Goal: Information Seeking & Learning: Find specific fact

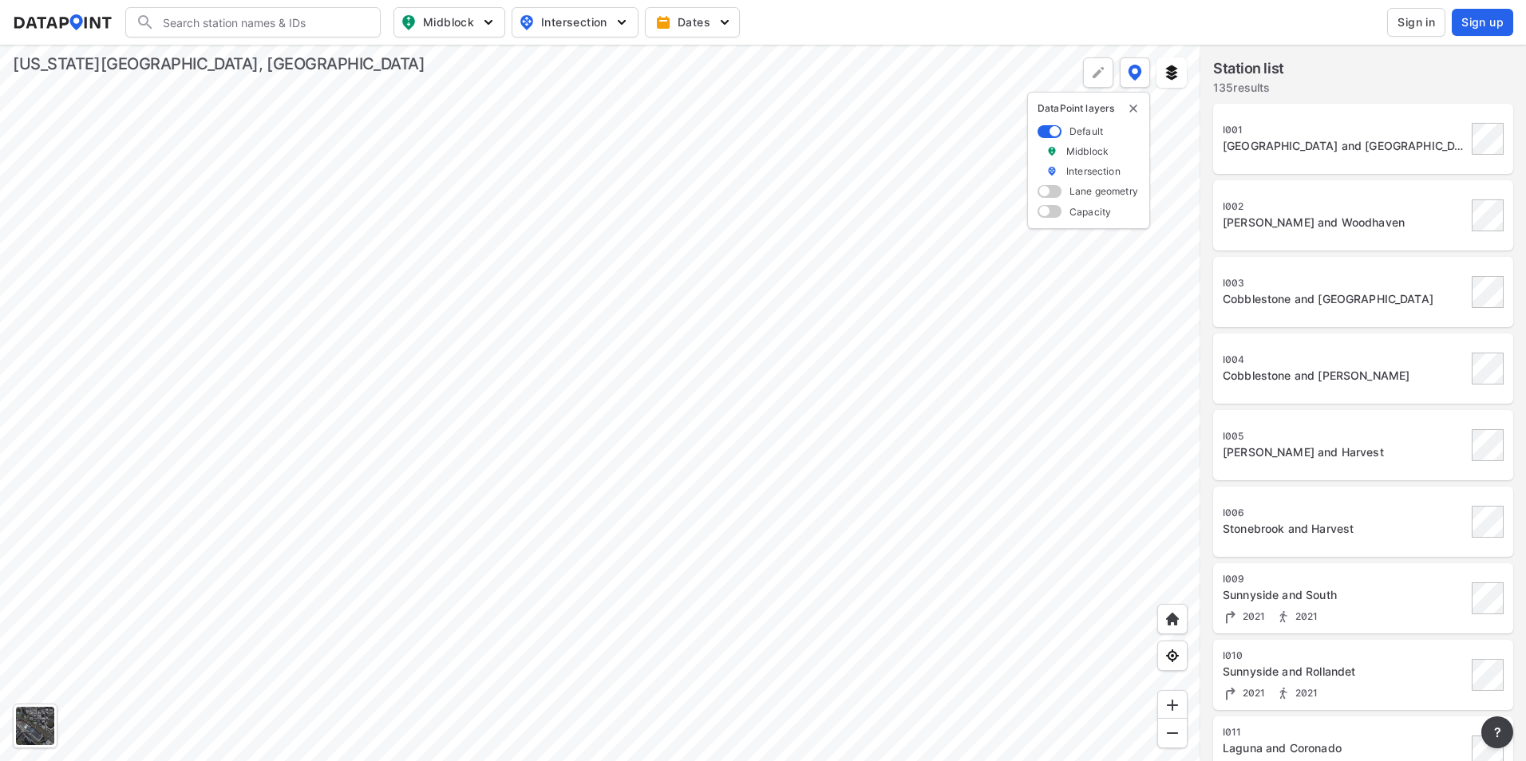
click at [584, 433] on div at bounding box center [600, 403] width 1200 height 717
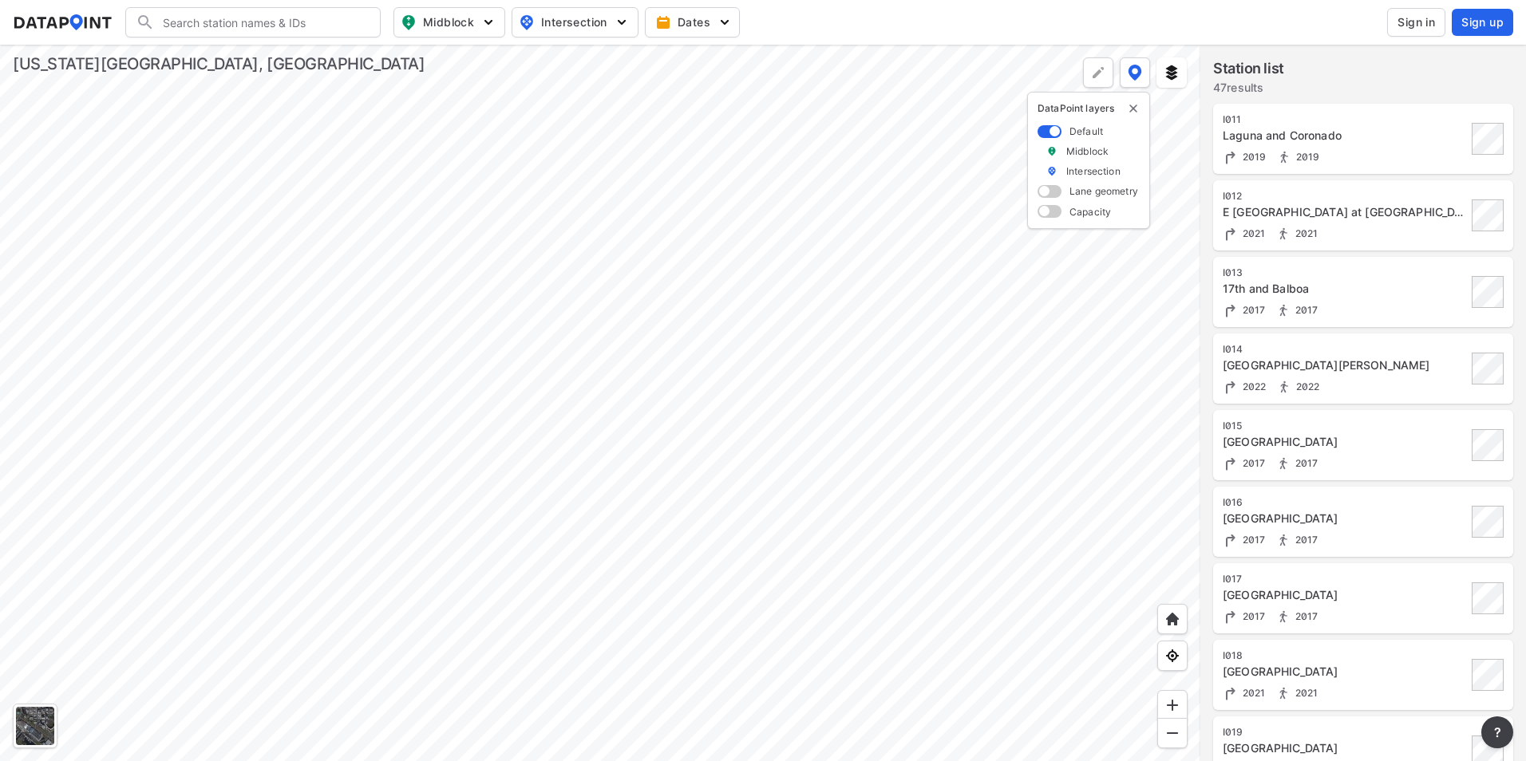
click at [684, 562] on div at bounding box center [600, 403] width 1200 height 717
click at [1360, 144] on div "I011 Laguna and Coronado 2019 2019" at bounding box center [1345, 139] width 244 height 52
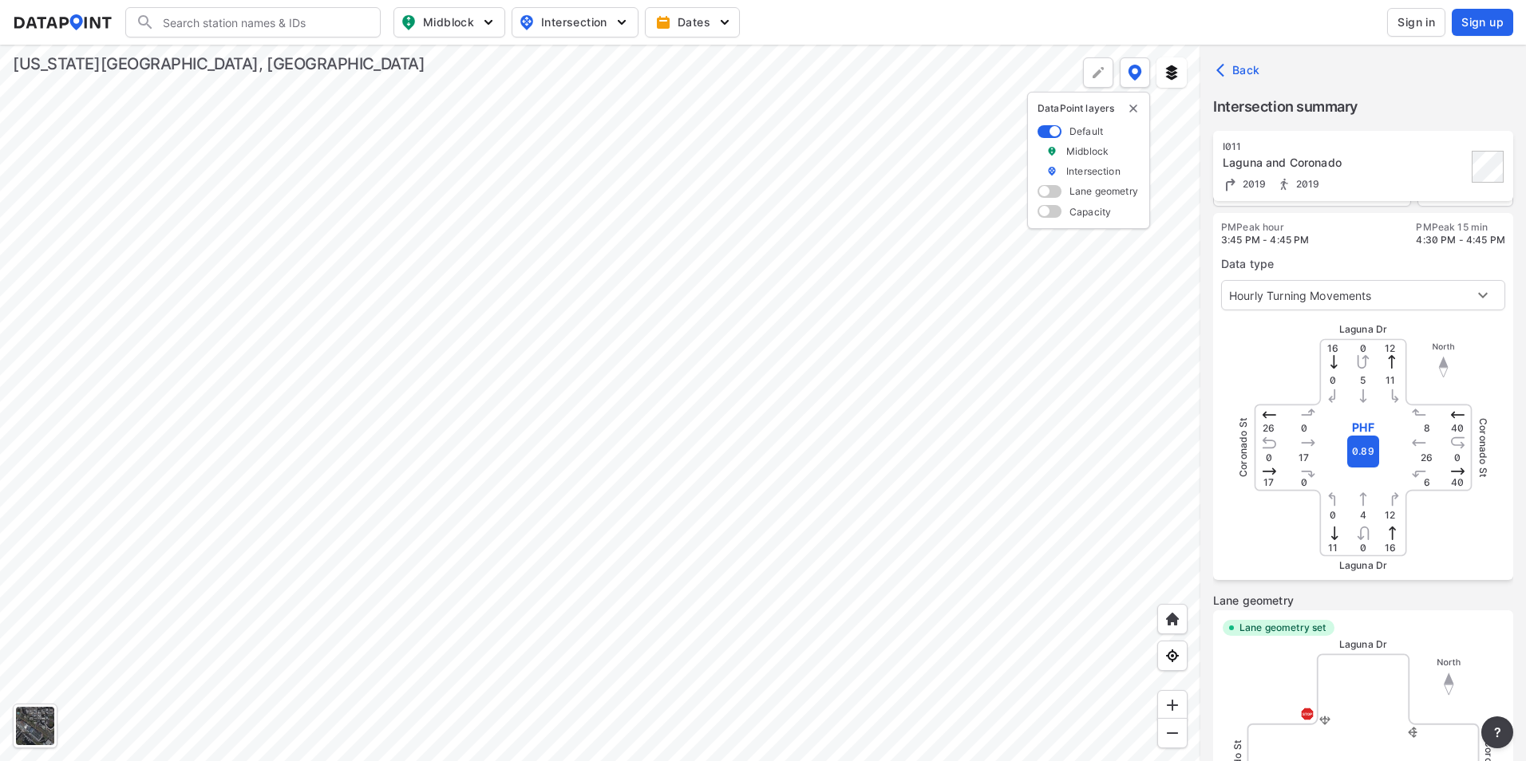
scroll to position [35, 0]
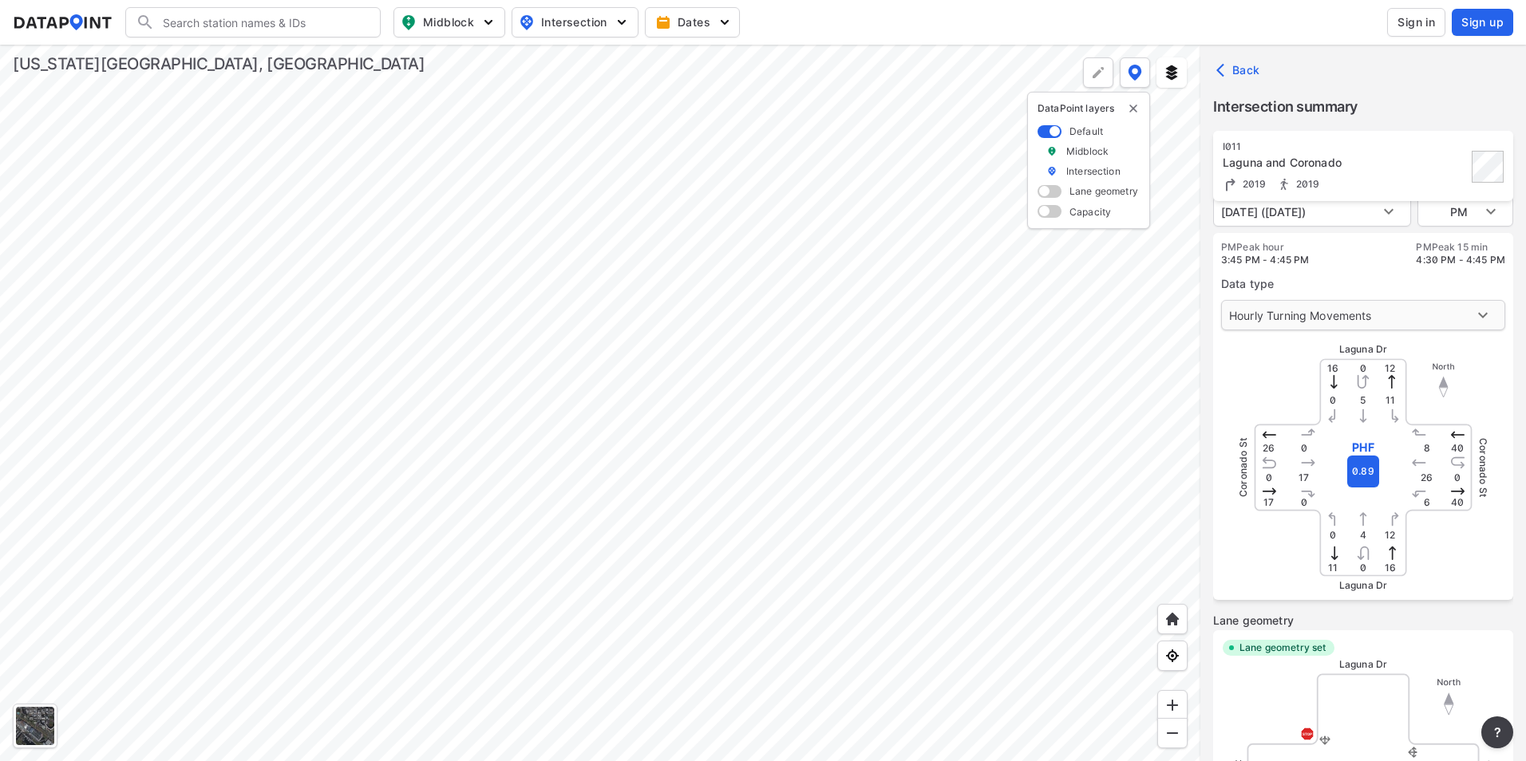
click at [1470, 310] on body "Search Please enter a search term. Midblock Intersection Dates Sign in Sign up …" at bounding box center [763, 380] width 1526 height 761
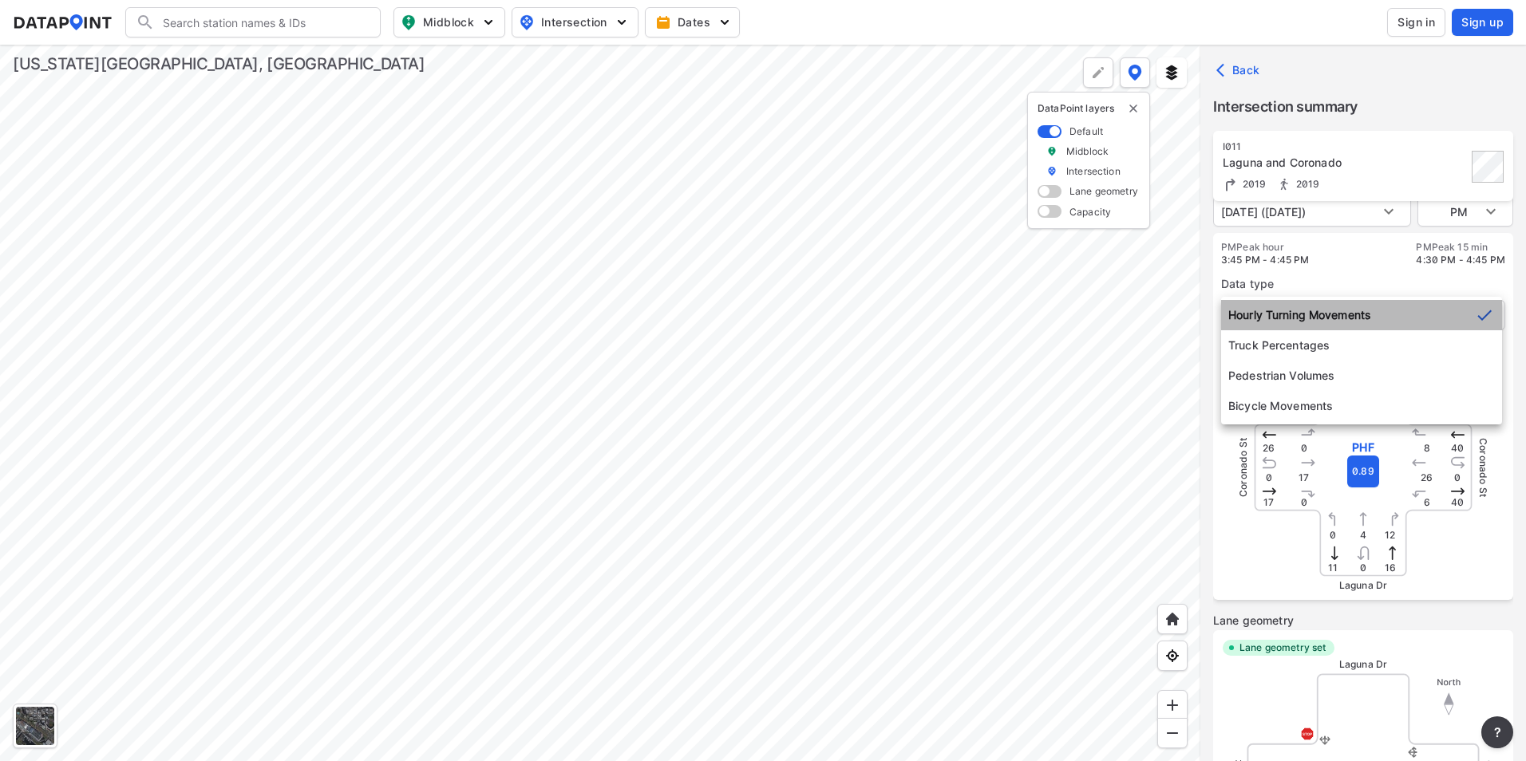
click at [1475, 310] on icon at bounding box center [1484, 315] width 19 height 19
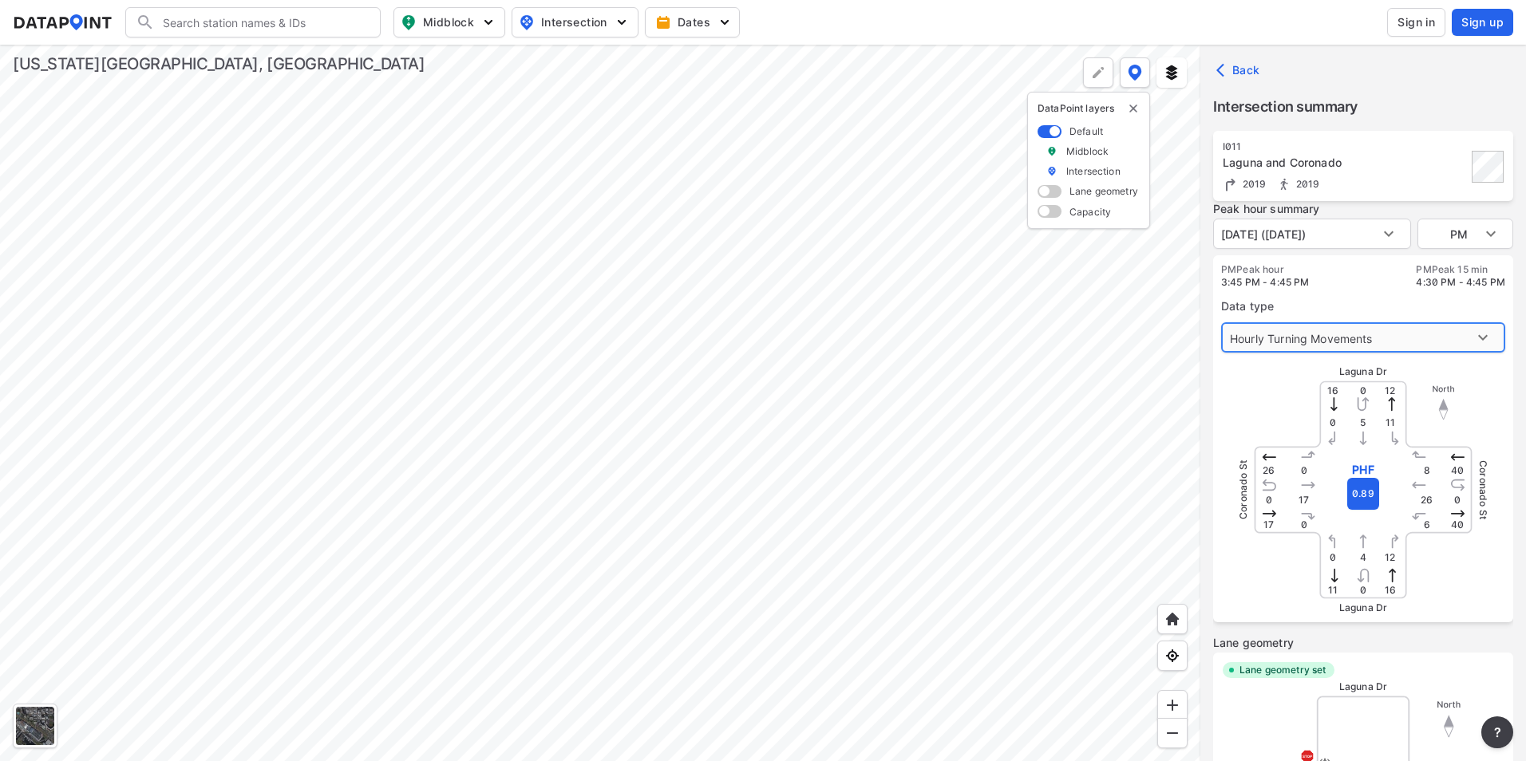
scroll to position [0, 0]
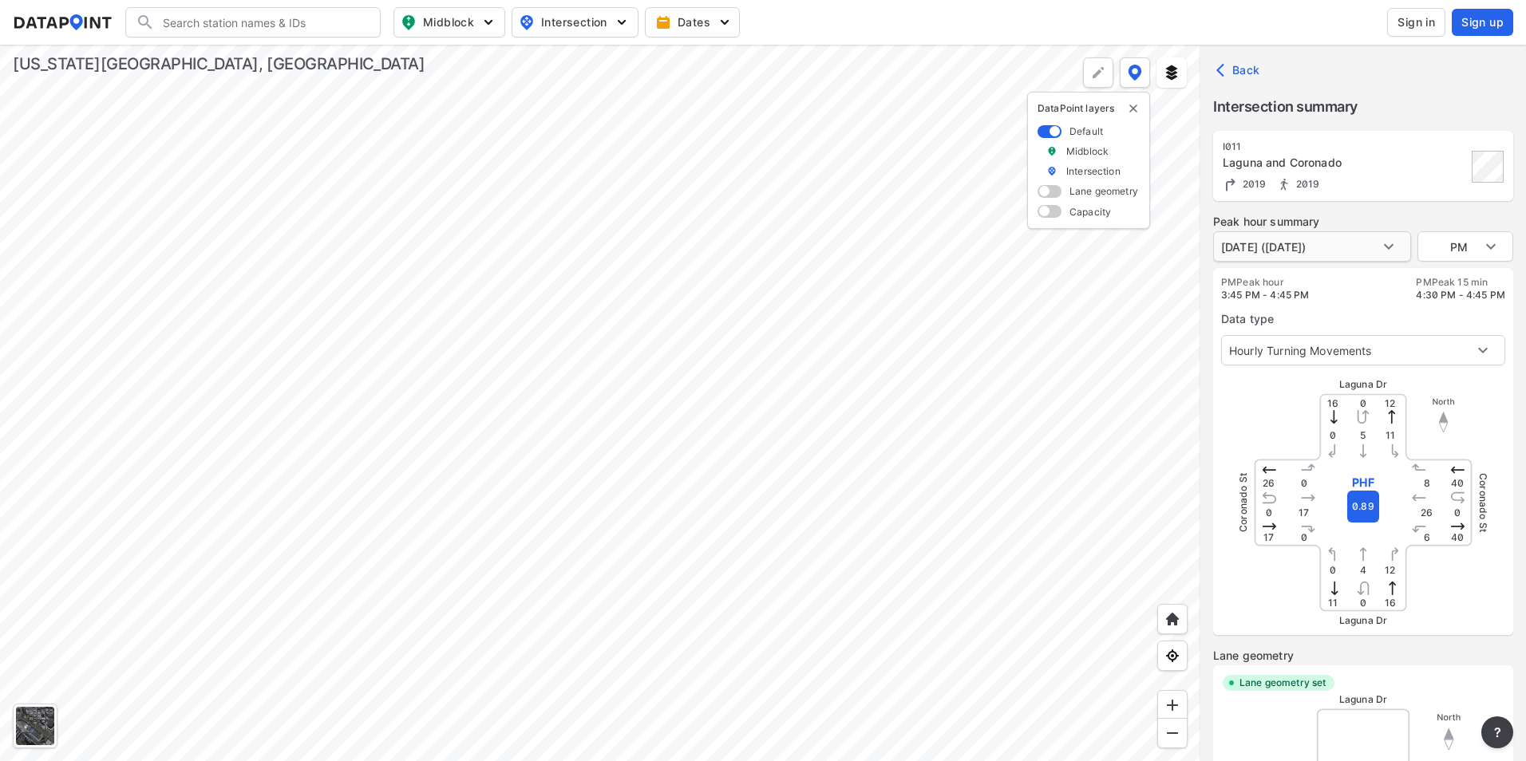
click at [1390, 251] on body "Search Please enter a search term. Midblock Intersection Dates Sign in Sign up …" at bounding box center [763, 380] width 1526 height 761
click at [1312, 247] on li "[DATE] ([DATE])" at bounding box center [1262, 246] width 99 height 30
click at [1397, 243] on body "Search Please enter a search term. Midblock Intersection Dates Sign in Sign up …" at bounding box center [763, 380] width 1526 height 761
click at [1312, 243] on li "[DATE] ([DATE])" at bounding box center [1262, 246] width 99 height 30
click at [1477, 247] on body "Search Please enter a search term. Midblock Intersection Dates Sign in Sign up …" at bounding box center [763, 380] width 1526 height 761
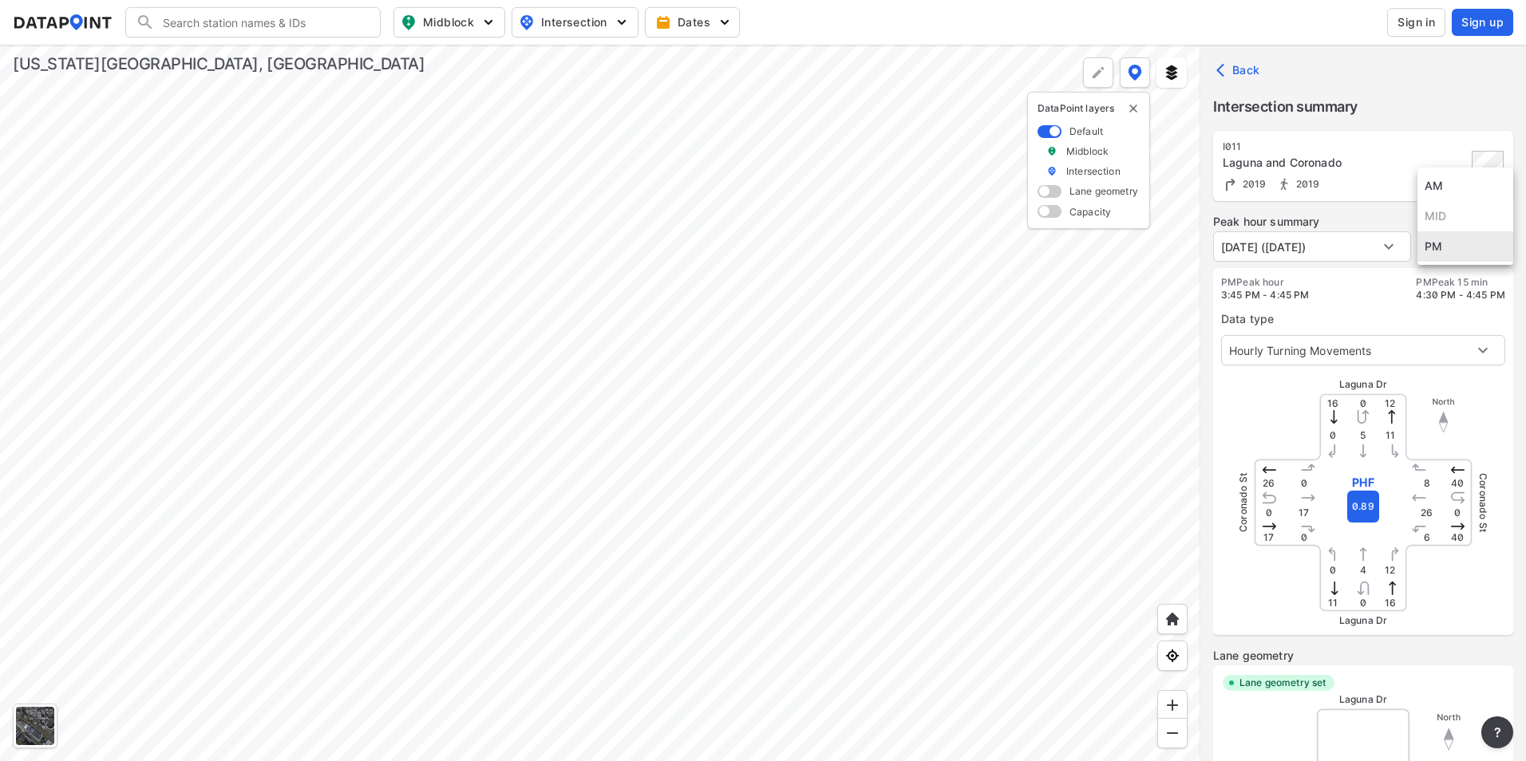
click at [1466, 296] on div at bounding box center [763, 380] width 1526 height 761
click at [1378, 249] on body "Search Please enter a search term. Midblock Intersection Dates Sign in Sign up …" at bounding box center [763, 380] width 1526 height 761
click at [1312, 249] on li "[DATE] ([DATE])" at bounding box center [1262, 246] width 99 height 30
click at [1229, 65] on icon "button" at bounding box center [1224, 70] width 16 height 16
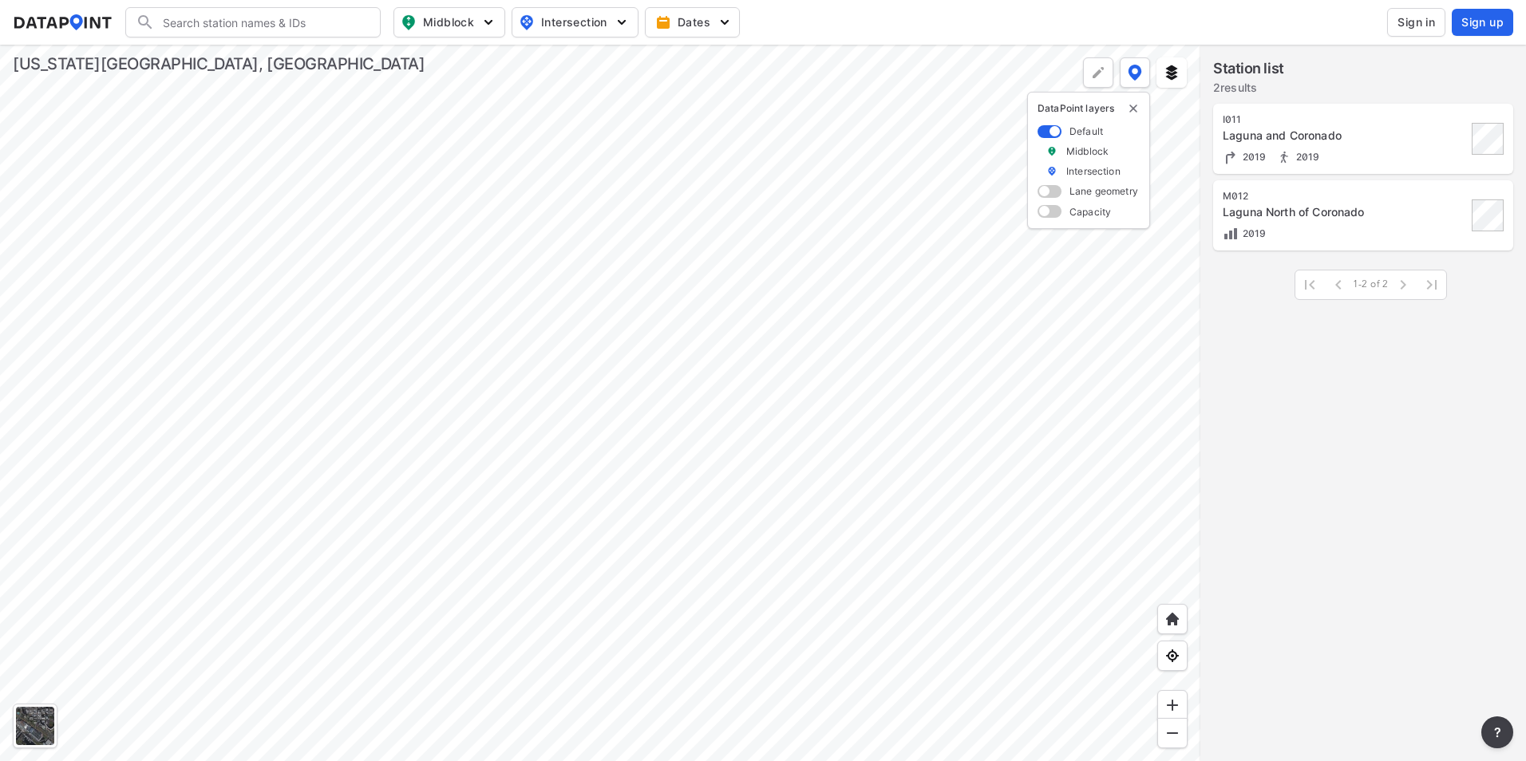
click at [1134, 107] on img "delete" at bounding box center [1133, 108] width 13 height 13
click at [1038, 238] on div at bounding box center [600, 403] width 1200 height 717
click at [1342, 291] on span at bounding box center [1338, 285] width 29 height 29
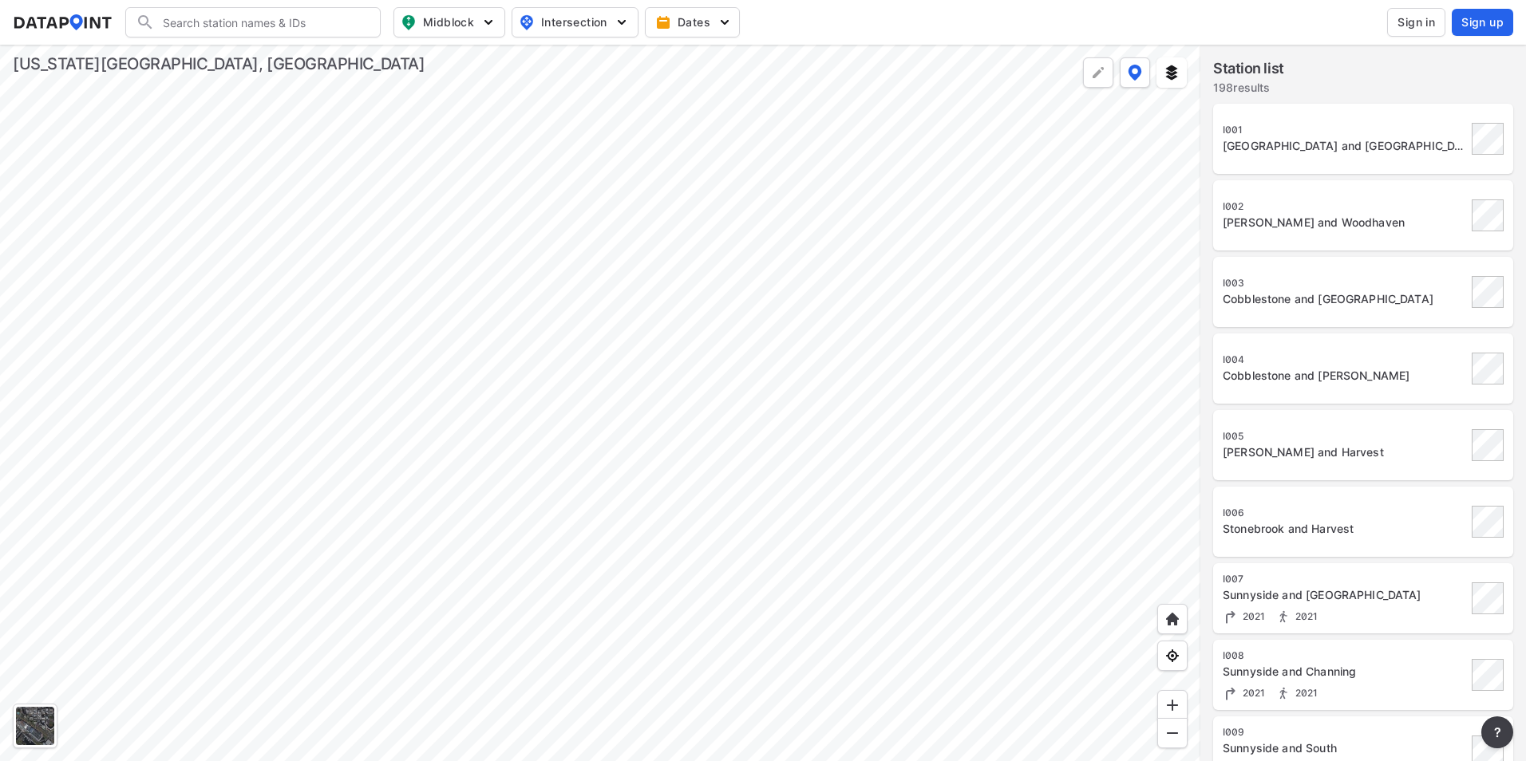
click at [1314, 607] on div "I007 [GEOGRAPHIC_DATA] and 25th East 2021 2021" at bounding box center [1345, 599] width 244 height 52
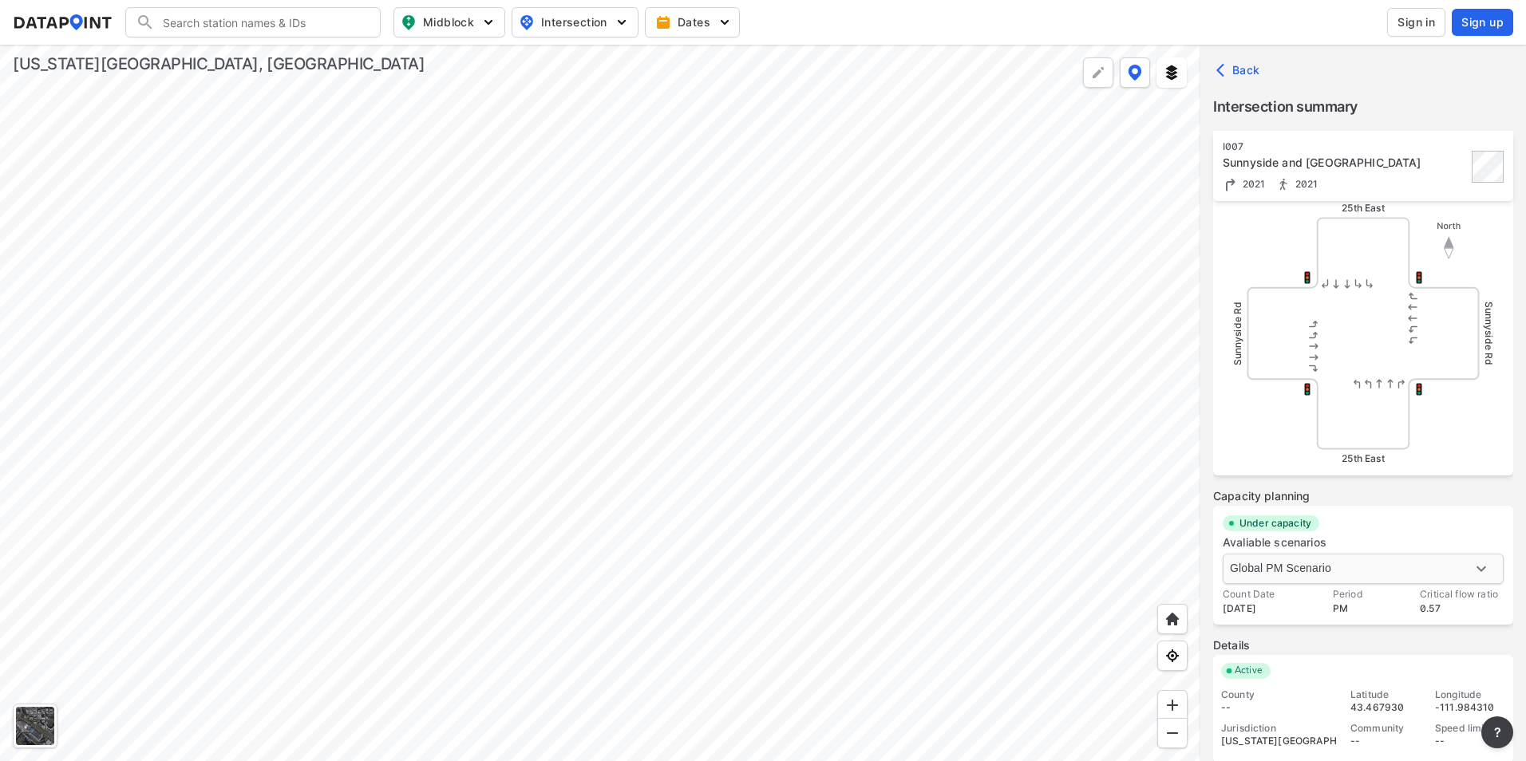
scroll to position [504, 0]
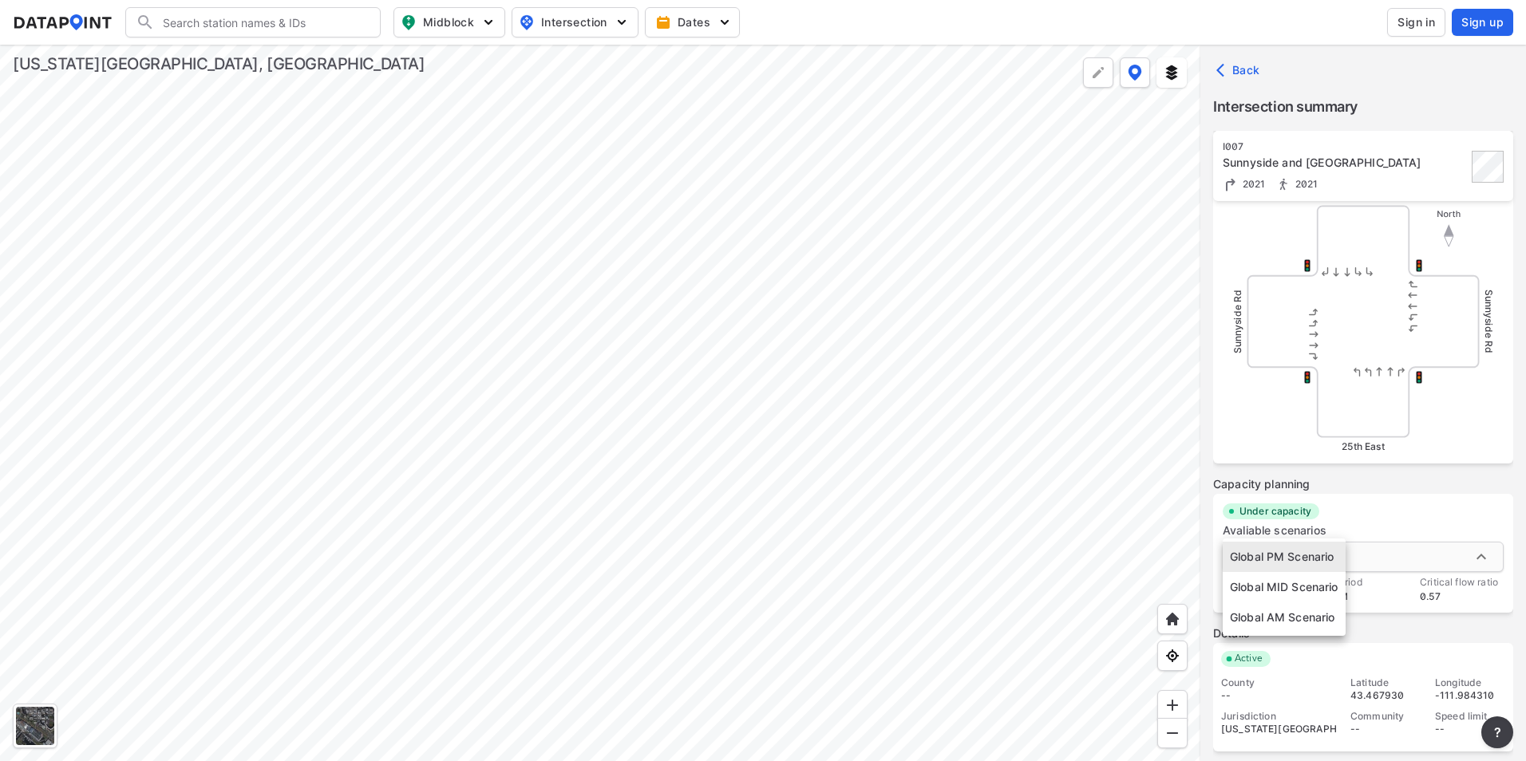
click at [1438, 559] on body "Search Please enter a search term. Midblock Intersection Dates Sign in Sign up …" at bounding box center [763, 380] width 1526 height 761
click at [1426, 563] on div at bounding box center [763, 380] width 1526 height 761
click at [1485, 560] on body "Search Please enter a search term. Midblock Intersection Dates Sign in Sign up …" at bounding box center [763, 380] width 1526 height 761
click at [1276, 592] on li "Global MID Scenario" at bounding box center [1284, 587] width 123 height 30
click at [1373, 557] on body "Search Please enter a search term. Midblock Intersection Dates Sign in Sign up …" at bounding box center [763, 380] width 1526 height 761
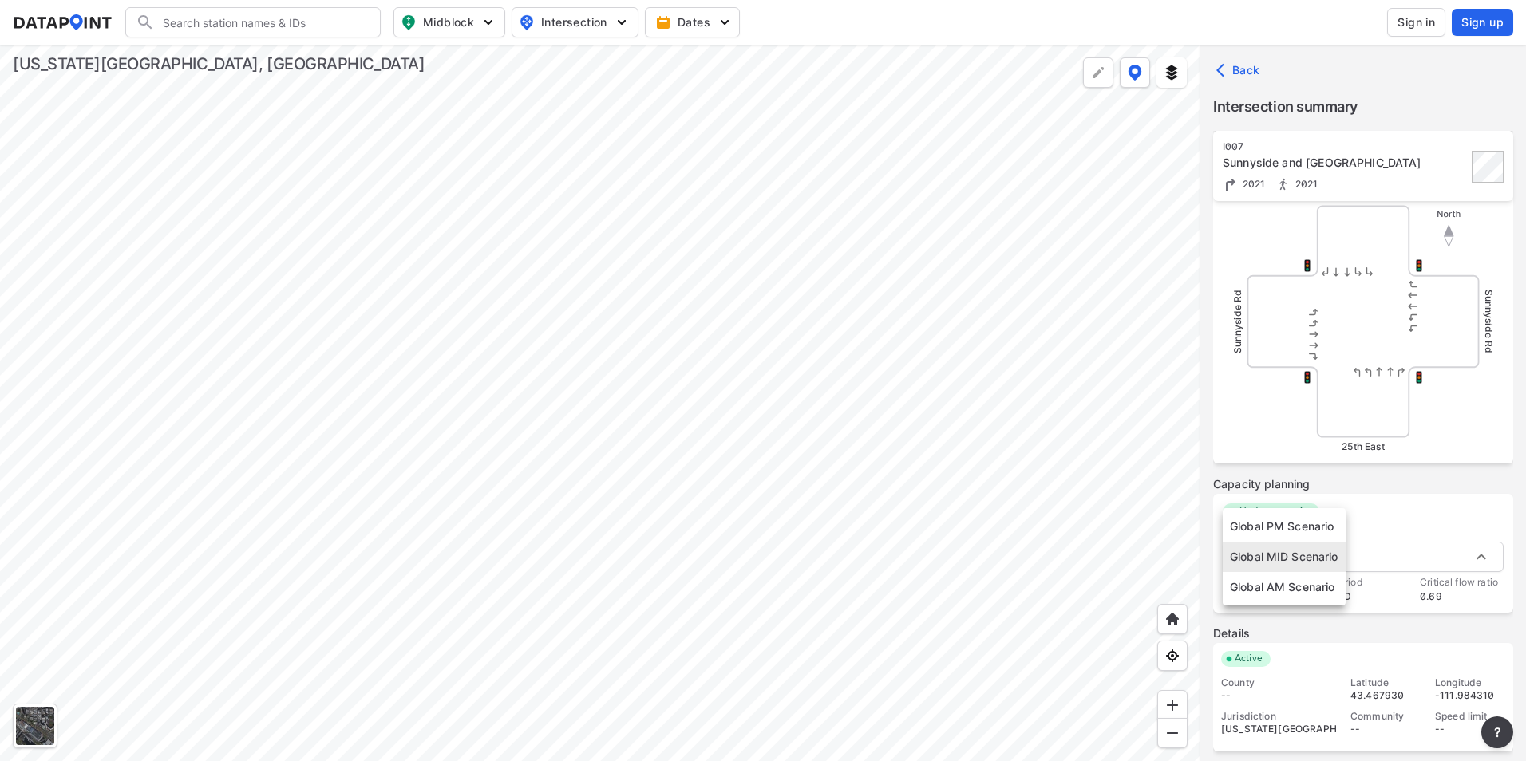
click at [1278, 595] on li "Global AM Scenario" at bounding box center [1284, 587] width 123 height 30
click at [1329, 556] on body "Search Please enter a search term. Midblock Intersection Dates Sign in Sign up …" at bounding box center [763, 380] width 1526 height 761
click at [1287, 503] on li "Global PM Scenario" at bounding box center [1284, 496] width 123 height 30
click at [1330, 553] on body "Search Please enter a search term. Midblock Intersection Dates Sign in Sign up …" at bounding box center [763, 380] width 1526 height 761
click at [1294, 587] on li "Global MID Scenario" at bounding box center [1284, 587] width 123 height 30
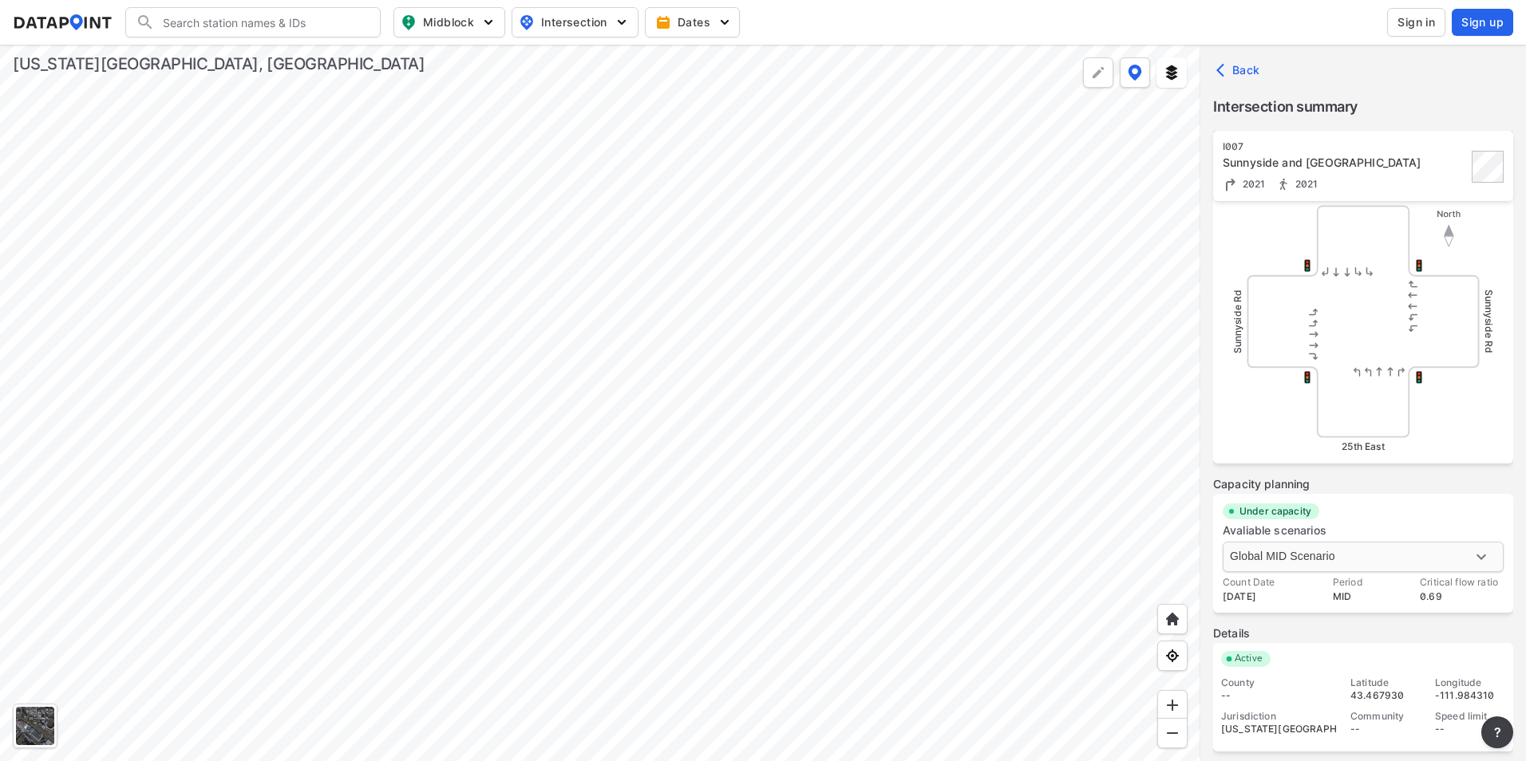
click at [1318, 567] on body "Search Please enter a search term. Midblock Intersection Dates Sign in Sign up …" at bounding box center [763, 380] width 1526 height 761
click at [1295, 583] on li "Global AM Scenario" at bounding box center [1284, 587] width 123 height 30
click at [1312, 557] on body "Search Please enter a search term. Midblock Intersection Dates Sign in Sign up …" at bounding box center [763, 380] width 1526 height 761
click at [1303, 501] on li "Global PM Scenario" at bounding box center [1284, 496] width 123 height 30
type input "3034"
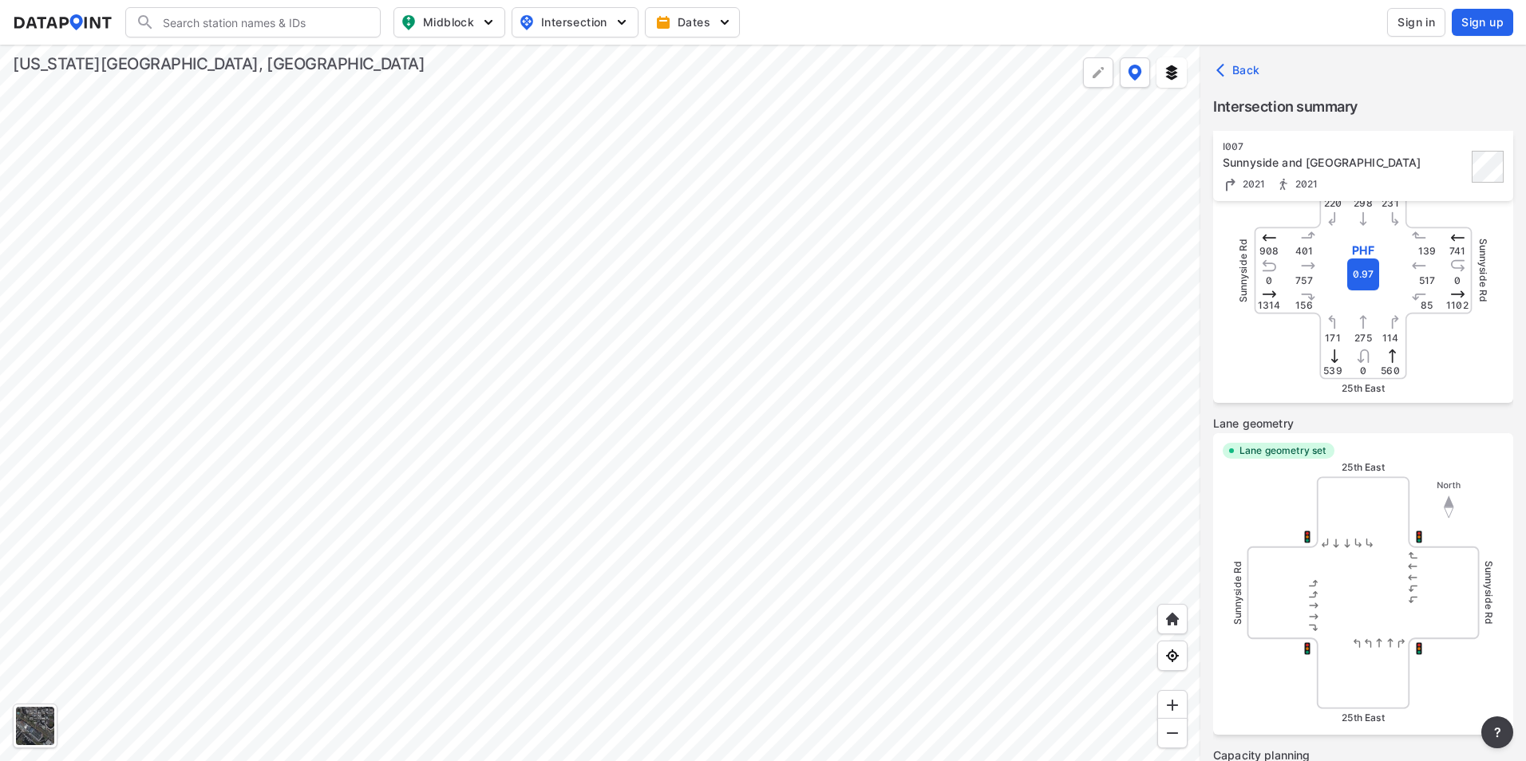
scroll to position [0, 0]
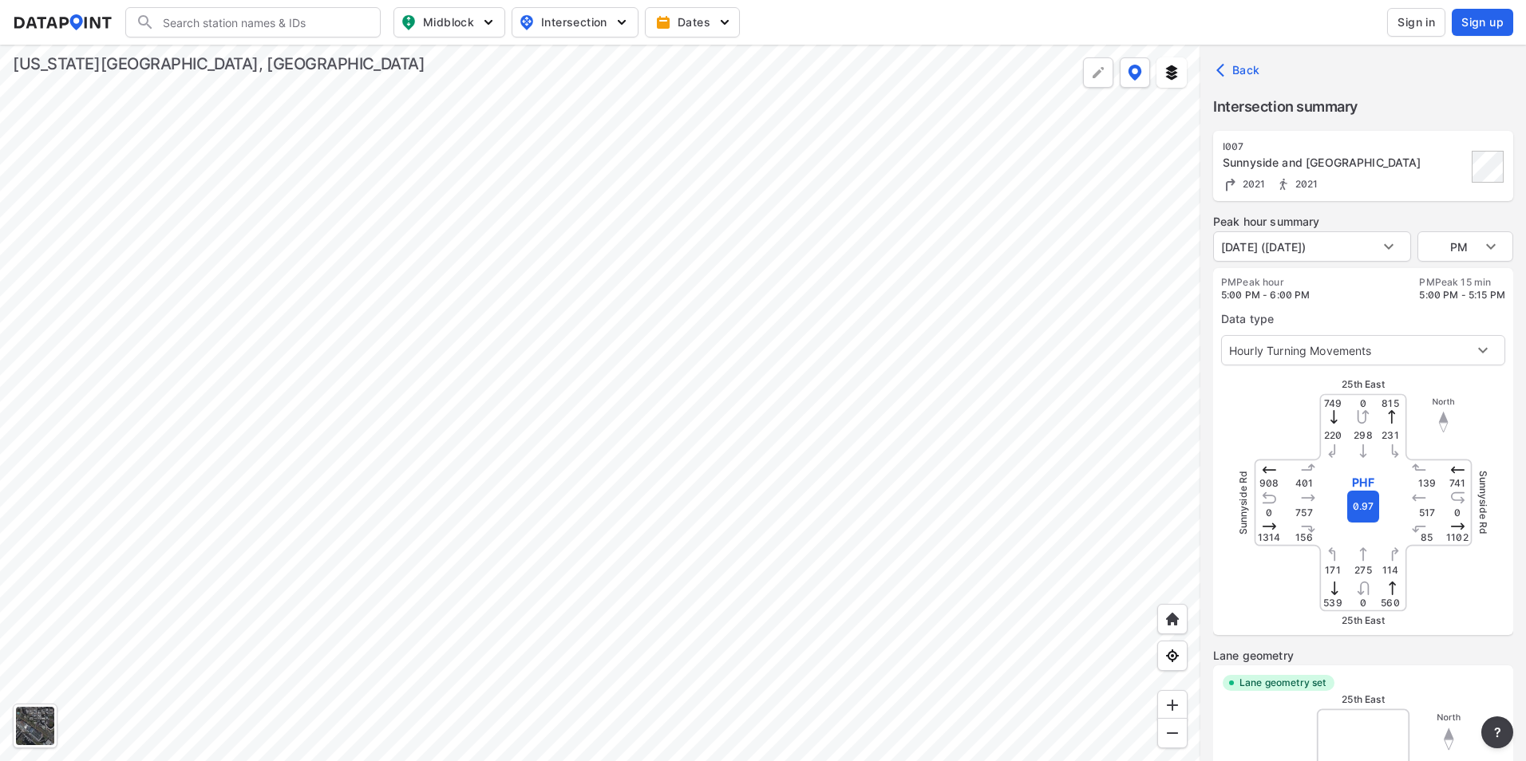
click at [737, 510] on div at bounding box center [600, 403] width 1200 height 717
click at [705, 550] on div at bounding box center [600, 403] width 1200 height 717
click at [1220, 61] on button "Back" at bounding box center [1239, 70] width 53 height 26
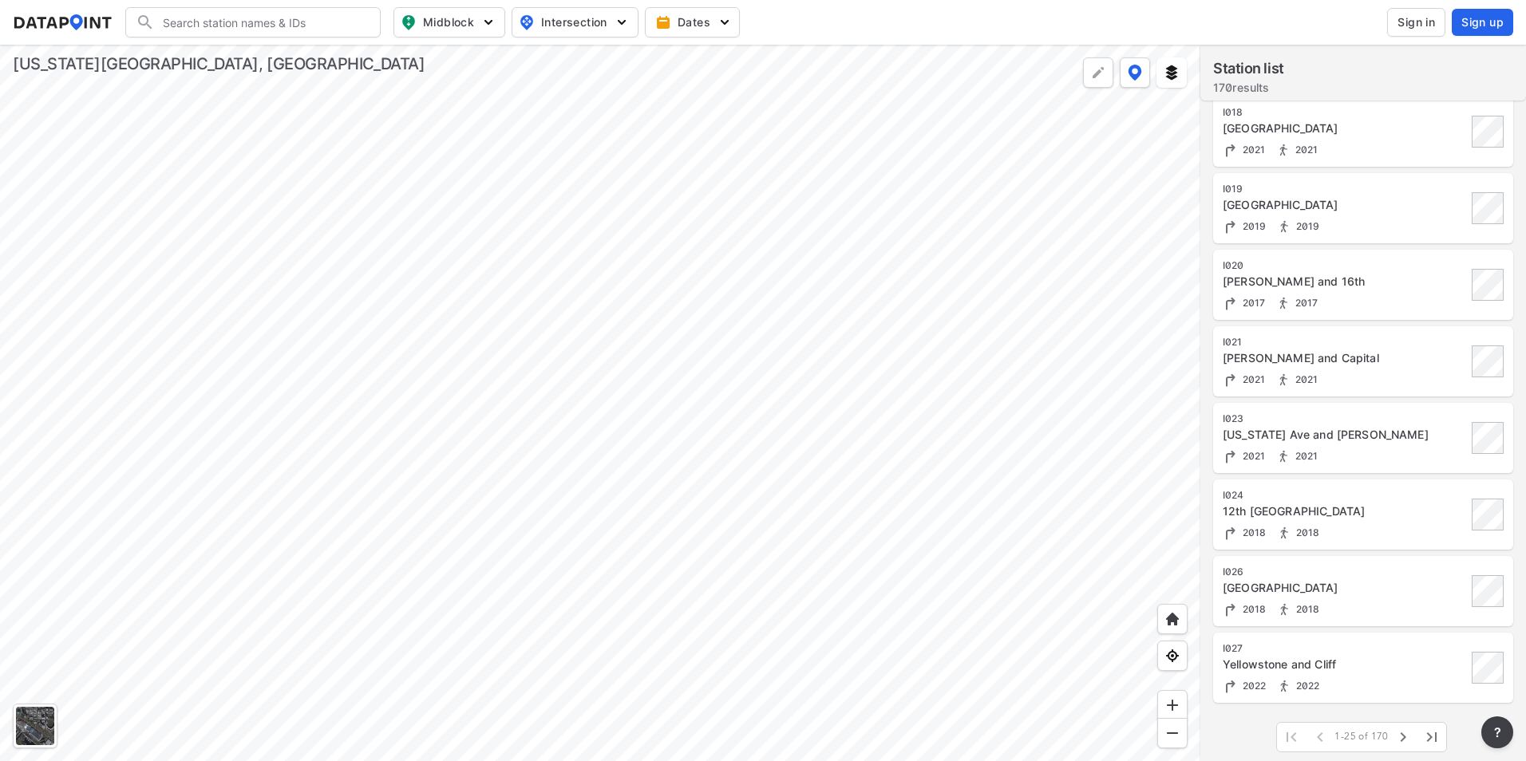
scroll to position [1312, 0]
click at [832, 562] on div at bounding box center [600, 403] width 1200 height 717
click at [1401, 740] on icon "button" at bounding box center [1403, 734] width 19 height 19
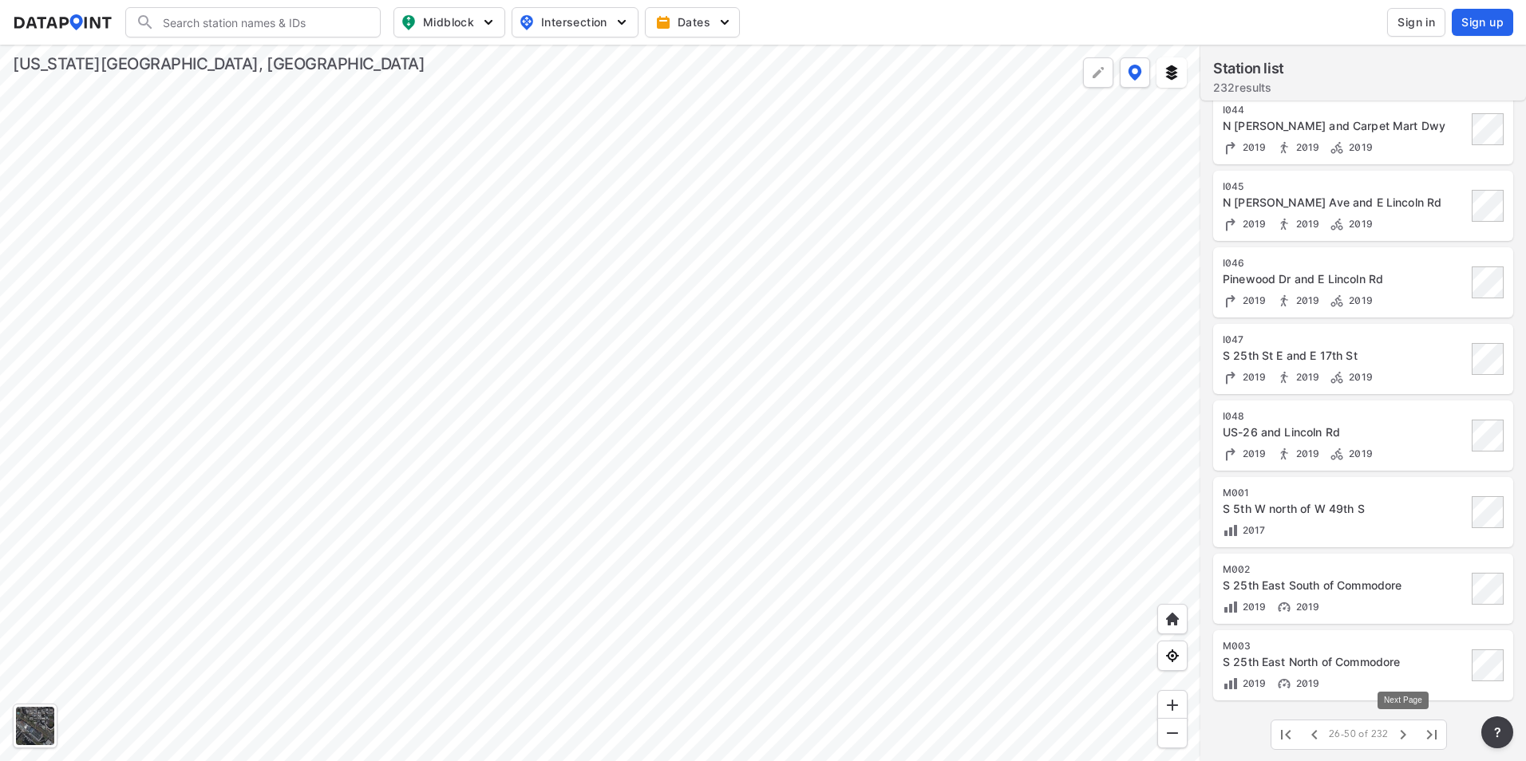
click at [1401, 740] on icon "button" at bounding box center [1403, 734] width 19 height 19
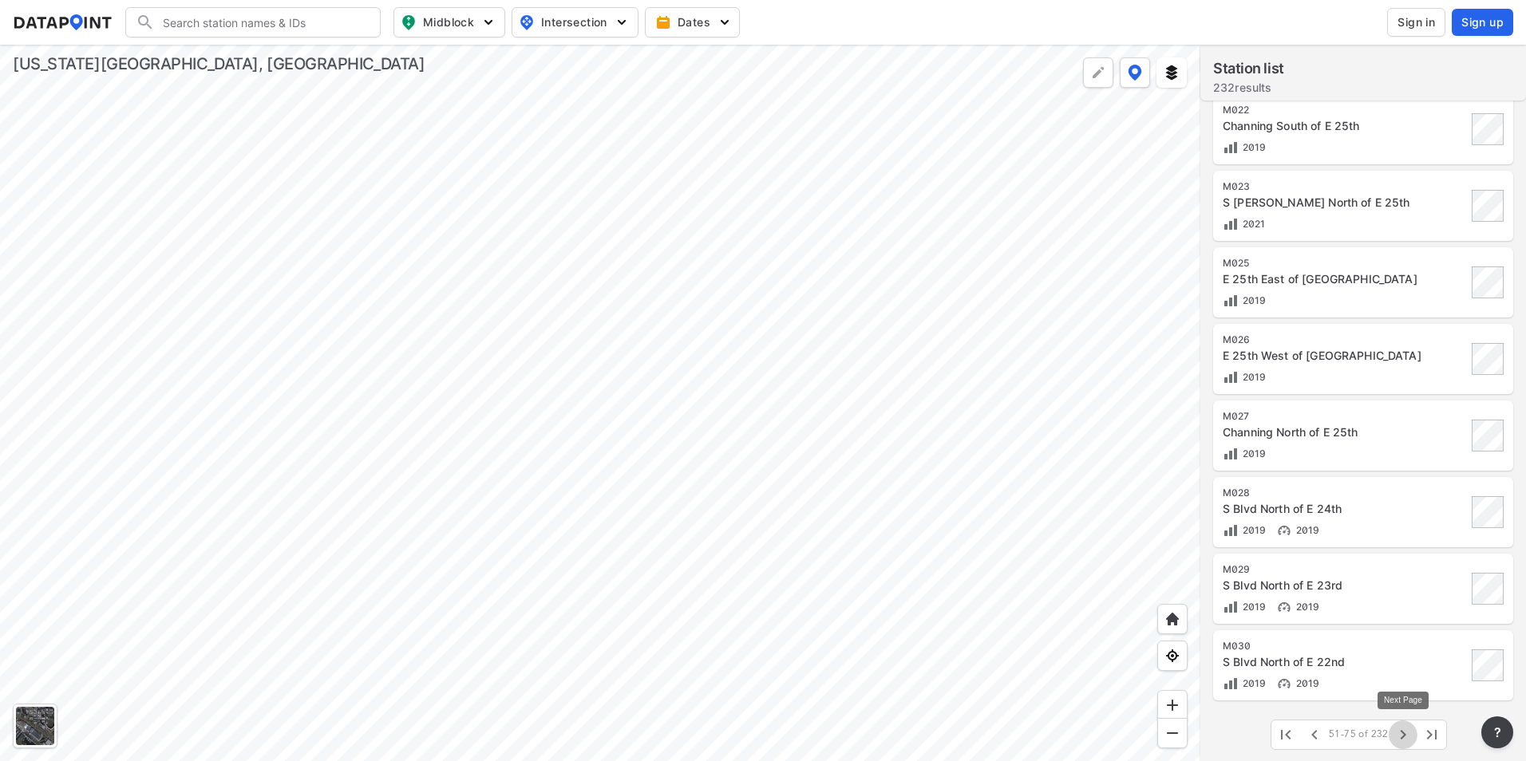
click at [1401, 740] on icon "button" at bounding box center [1403, 734] width 19 height 19
click at [1405, 735] on icon "button" at bounding box center [1403, 735] width 6 height 10
click at [1404, 735] on icon "button" at bounding box center [1403, 735] width 6 height 10
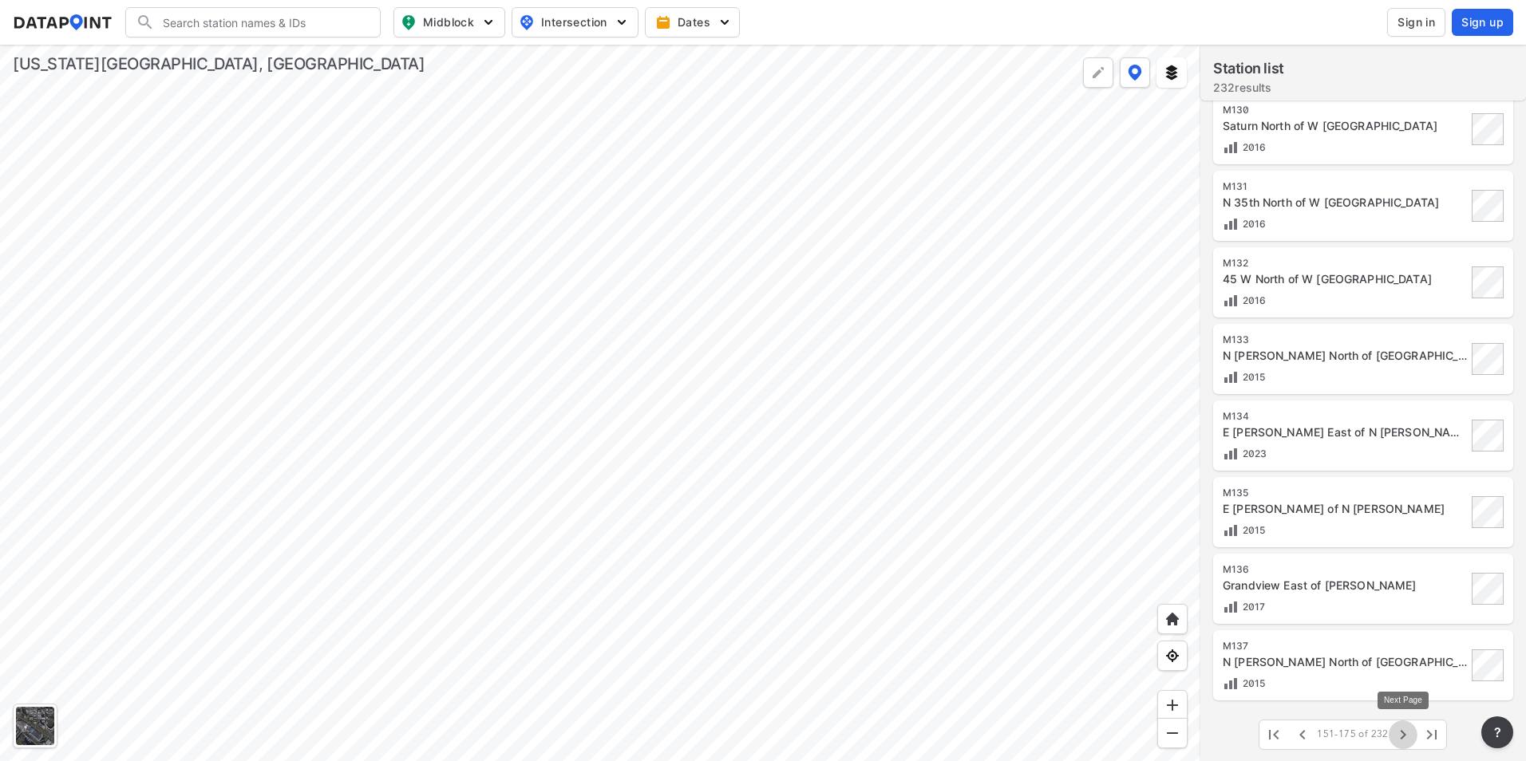
click at [1403, 735] on icon "button" at bounding box center [1403, 734] width 19 height 19
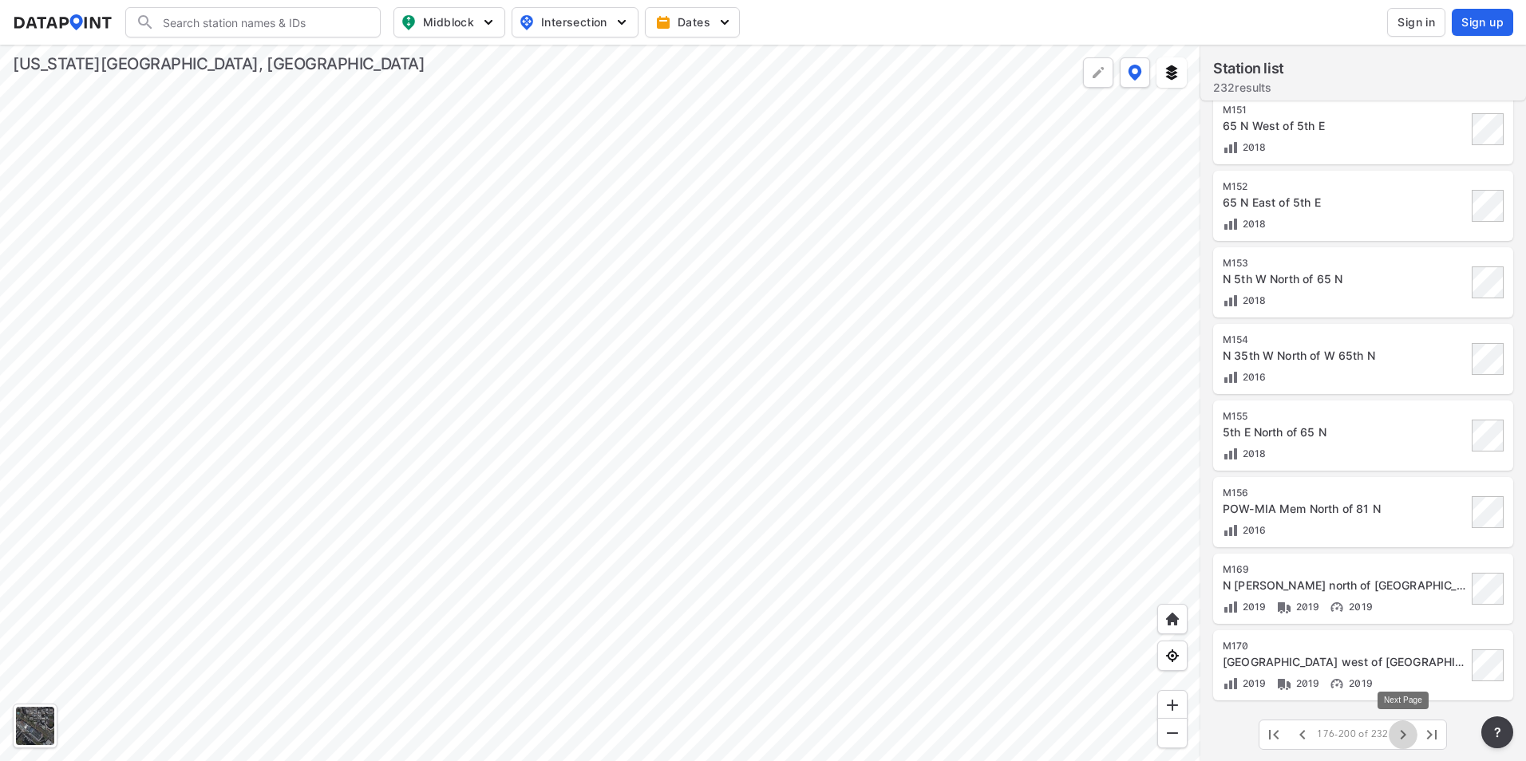
click at [1403, 735] on icon "button" at bounding box center [1403, 734] width 19 height 19
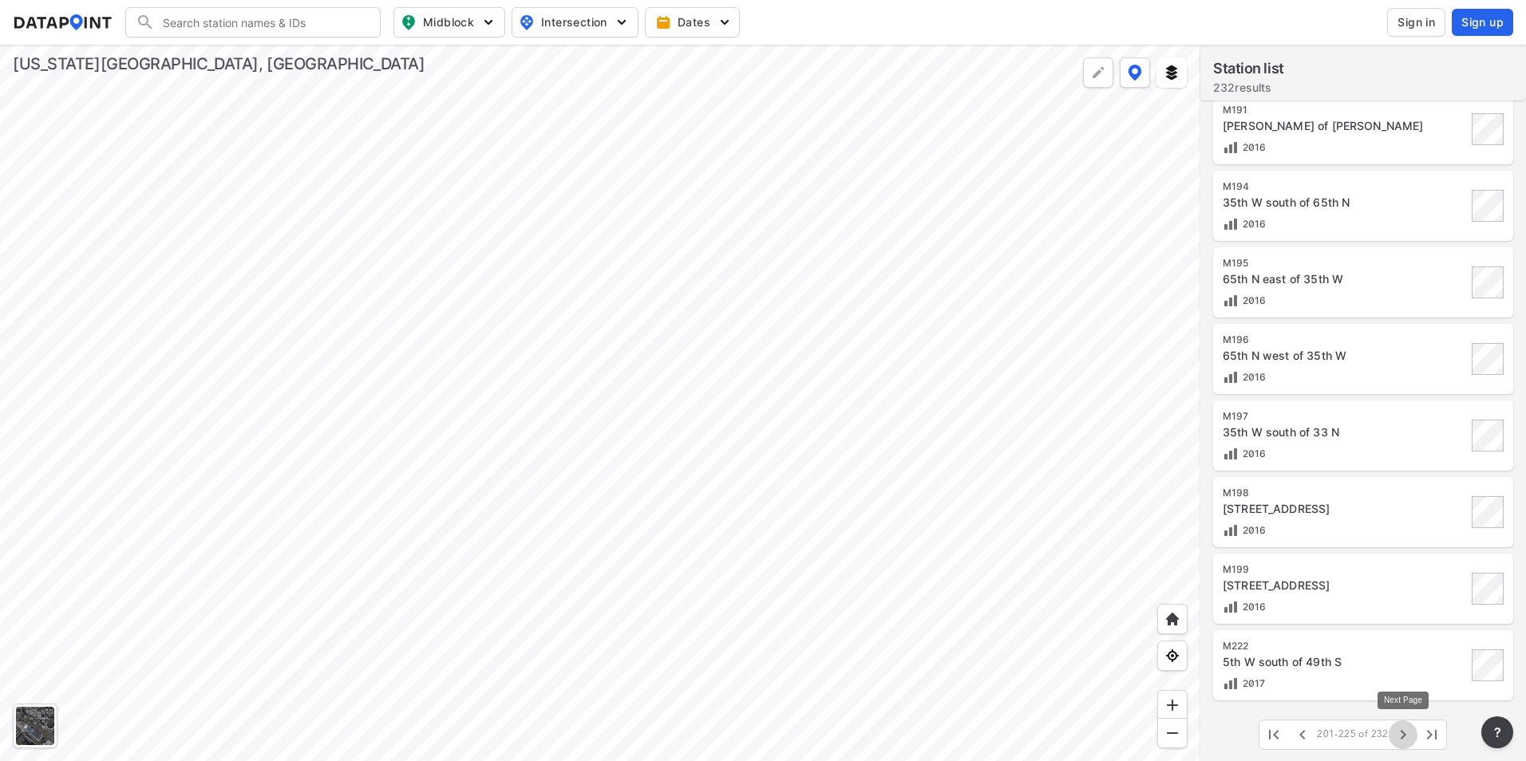
click at [1403, 735] on icon "button" at bounding box center [1403, 734] width 19 height 19
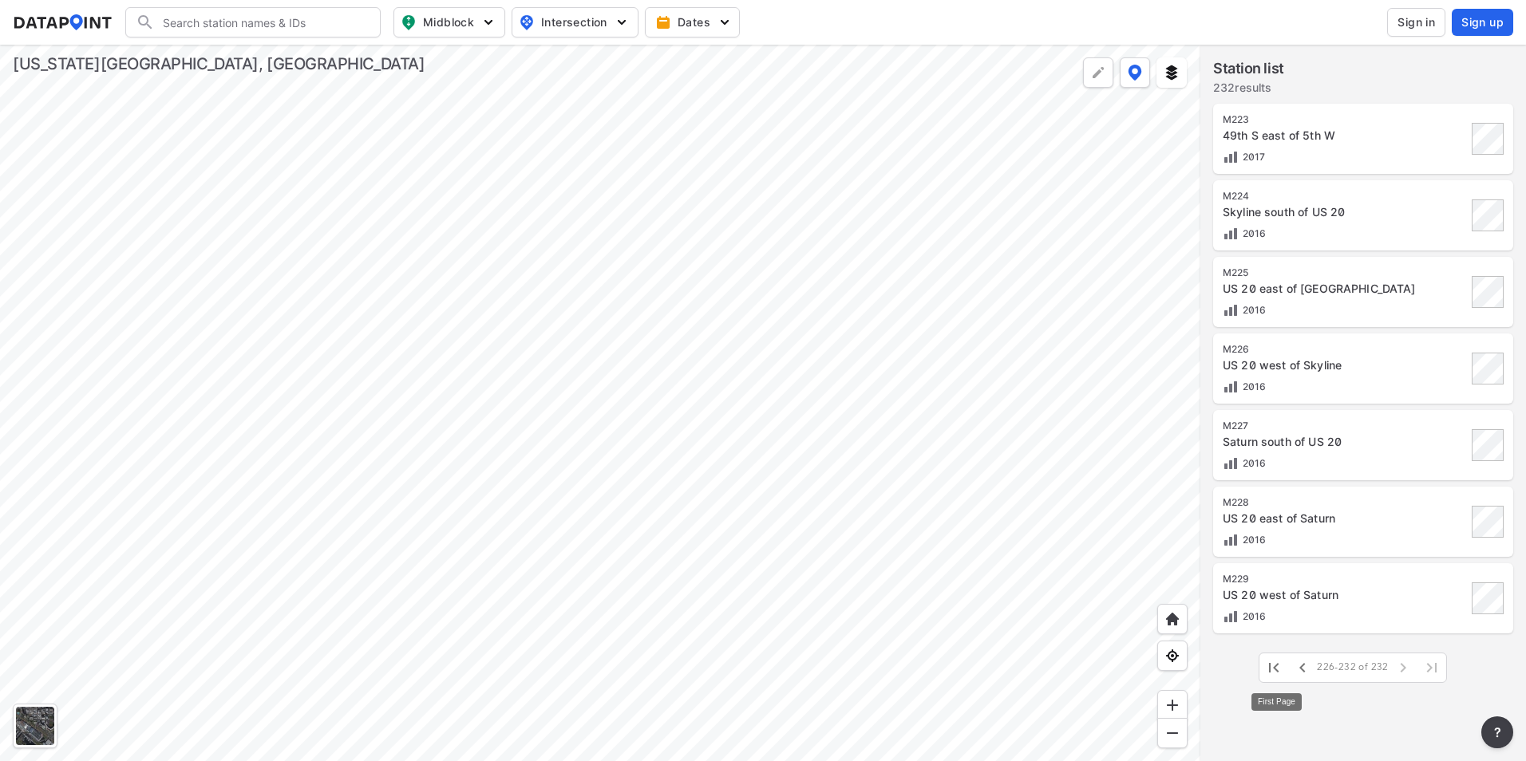
click at [1276, 679] on button "button" at bounding box center [1273, 668] width 29 height 29
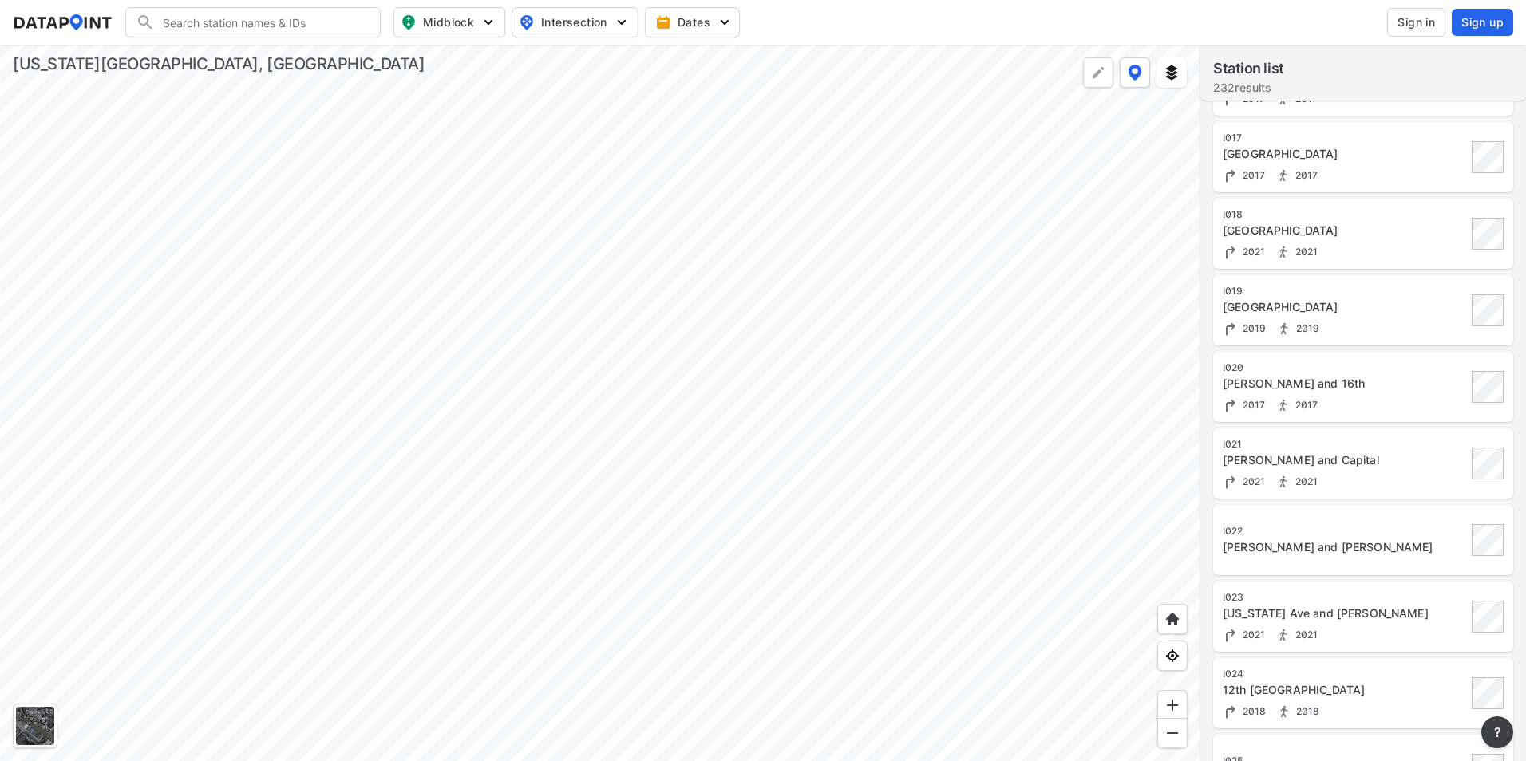
scroll to position [1312, 0]
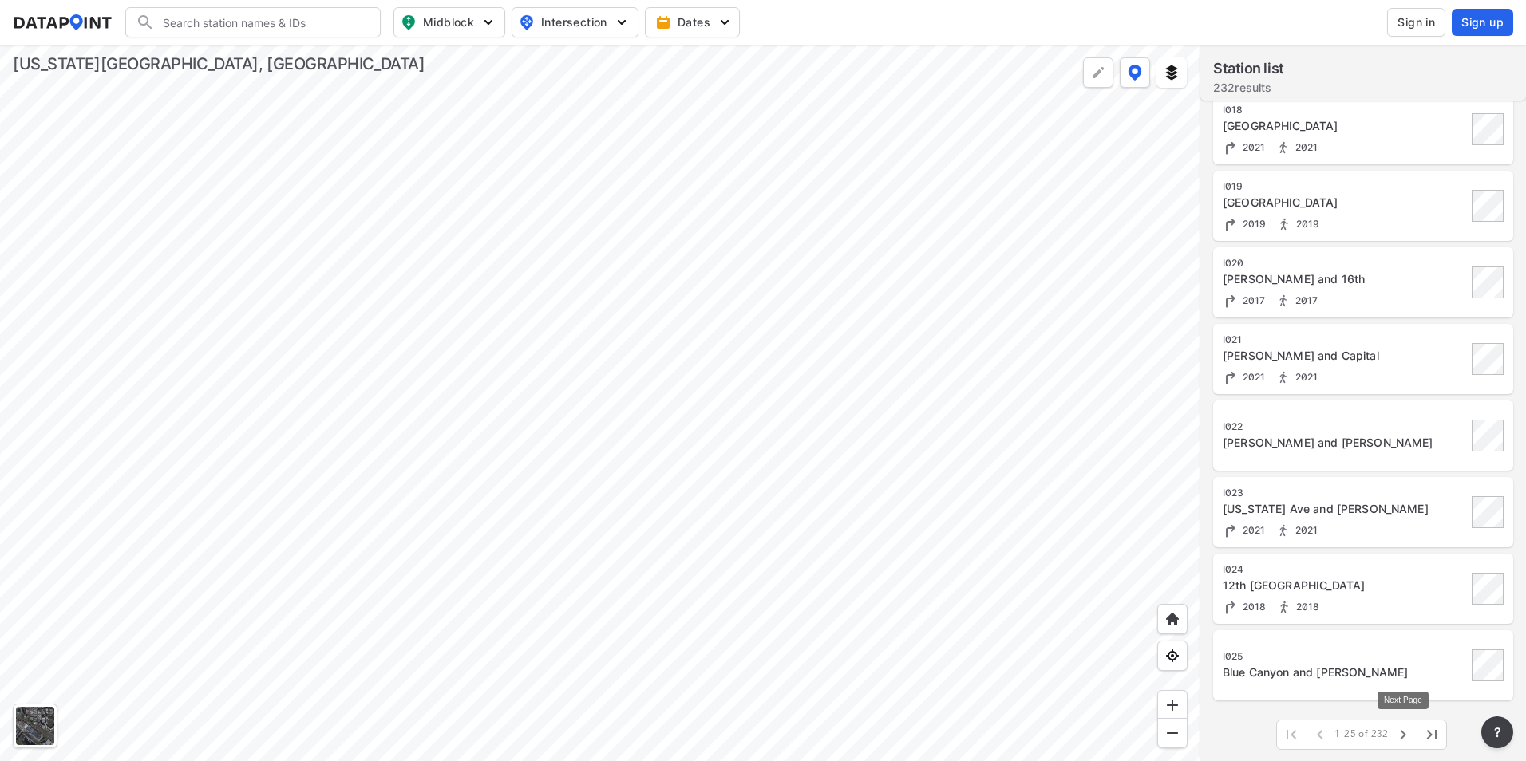
click at [1400, 739] on icon "button" at bounding box center [1403, 734] width 19 height 19
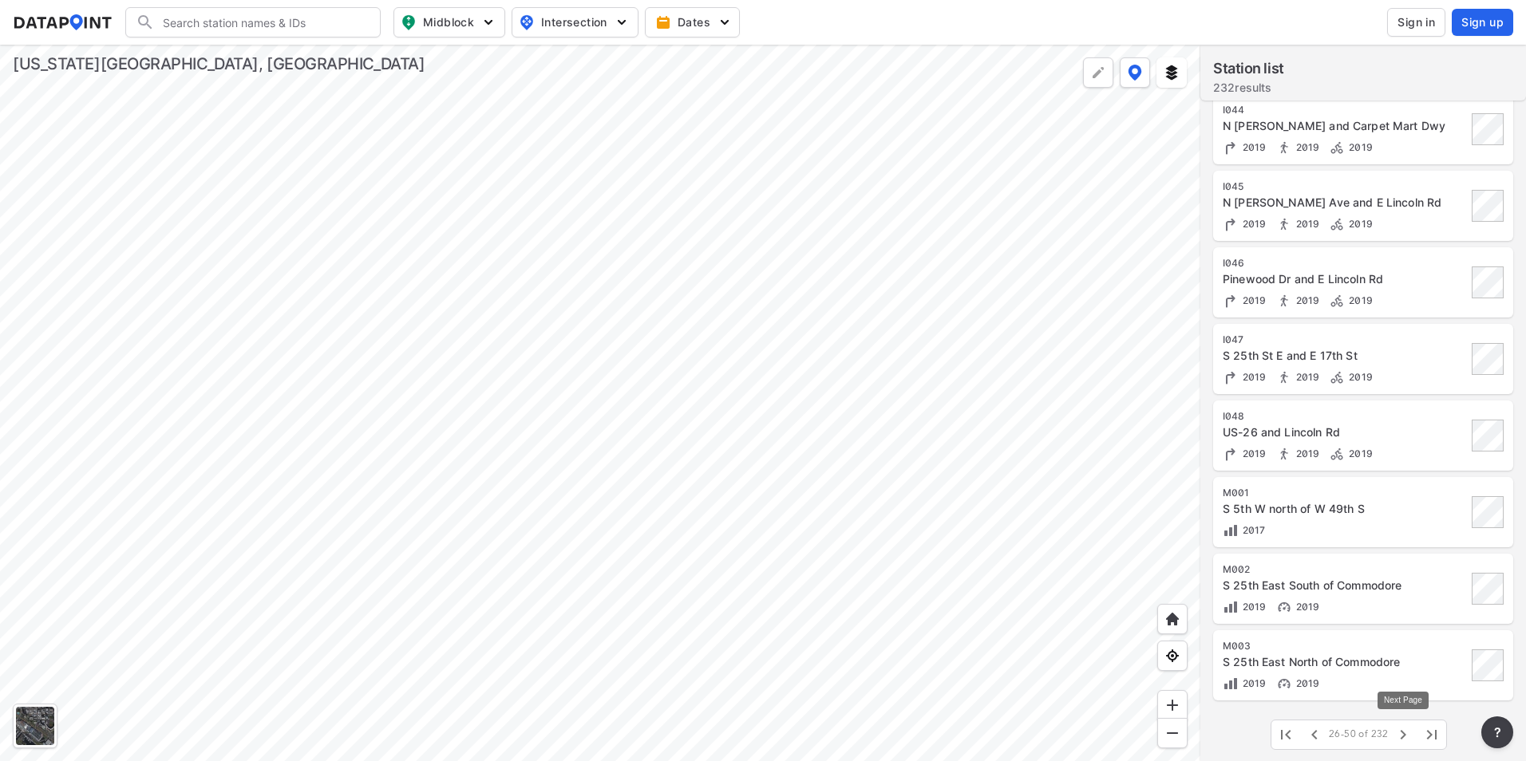
click at [1398, 739] on icon "button" at bounding box center [1403, 734] width 19 height 19
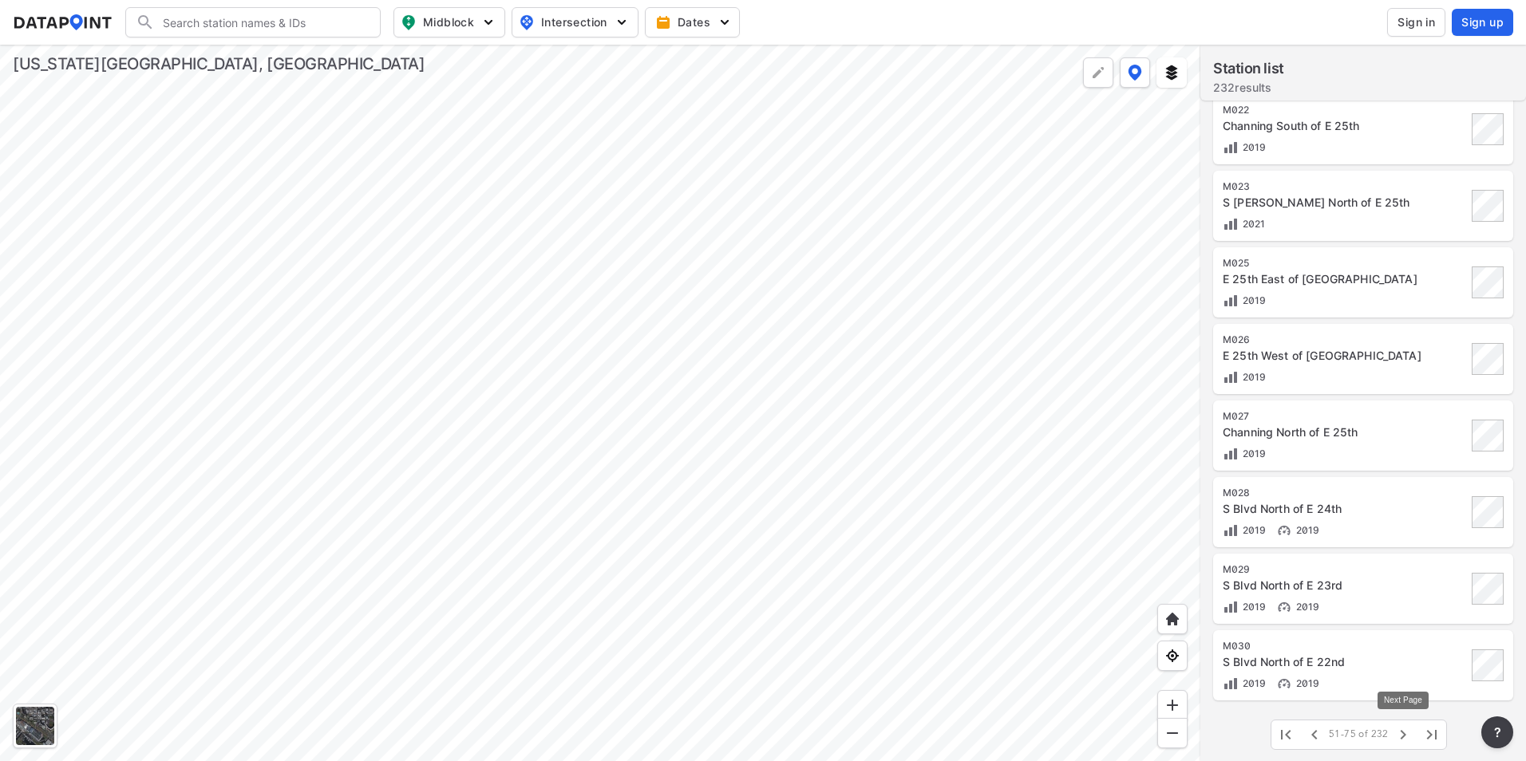
click at [1398, 739] on icon "button" at bounding box center [1403, 734] width 19 height 19
click at [1289, 510] on div "W 17th East of Fife" at bounding box center [1345, 509] width 244 height 16
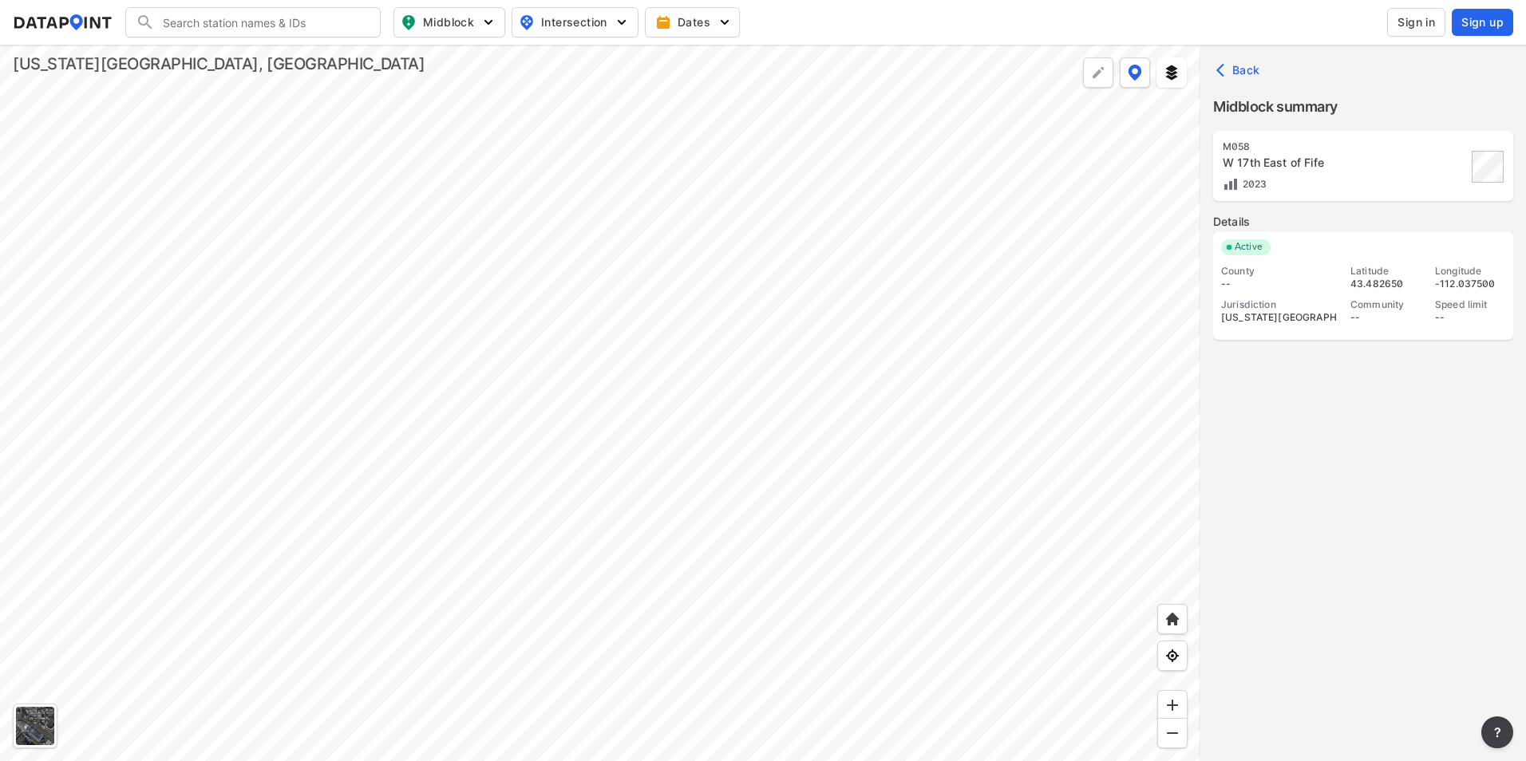
click at [1223, 72] on icon "button" at bounding box center [1224, 70] width 16 height 16
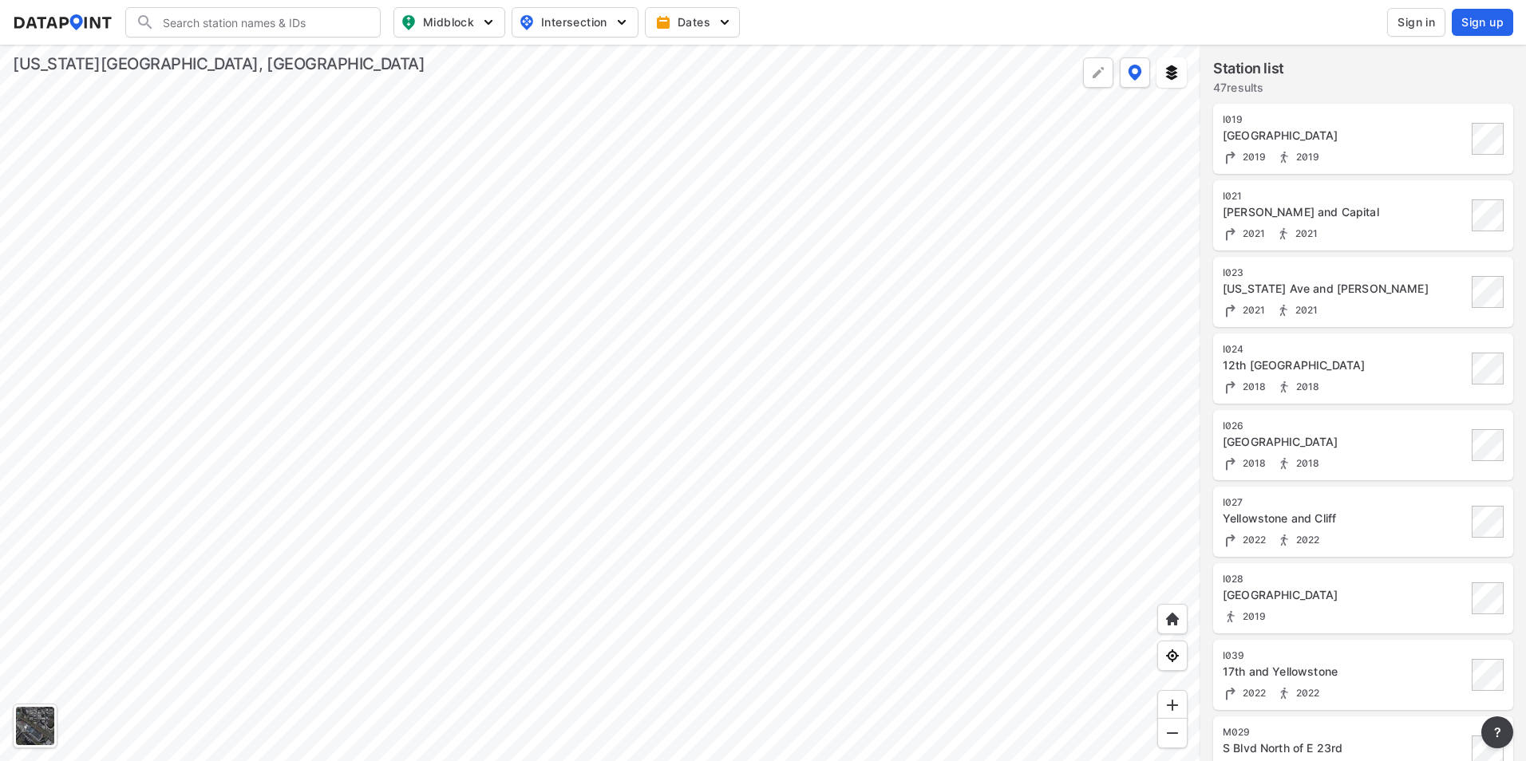
click at [725, 391] on div at bounding box center [600, 403] width 1200 height 717
click at [453, 334] on div at bounding box center [600, 403] width 1200 height 717
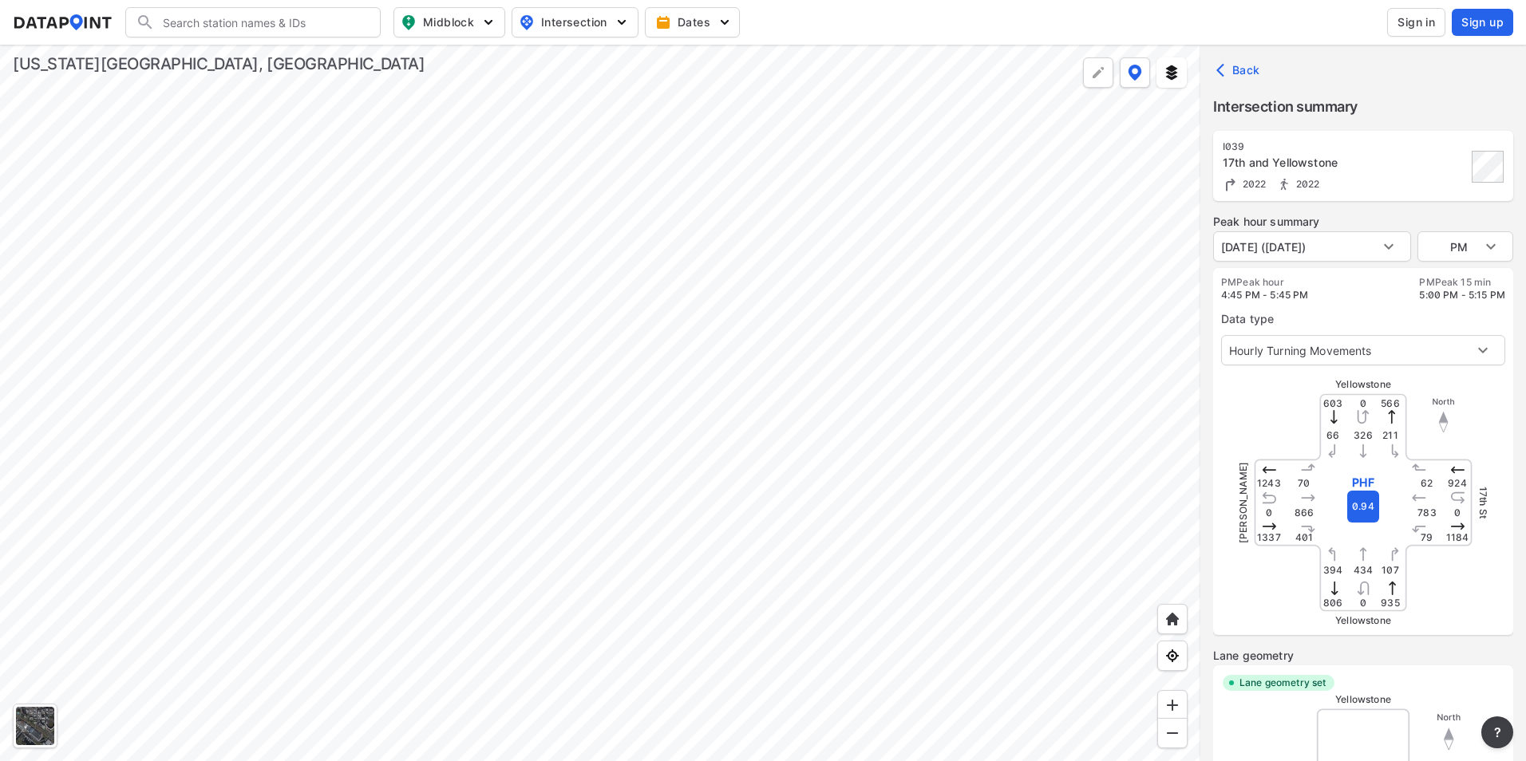
type input "3124"
click at [366, 274] on div at bounding box center [600, 403] width 1200 height 717
type input "3060"
click at [854, 496] on div at bounding box center [600, 403] width 1200 height 717
click at [828, 263] on div at bounding box center [600, 403] width 1200 height 717
